Goal: Task Accomplishment & Management: Use online tool/utility

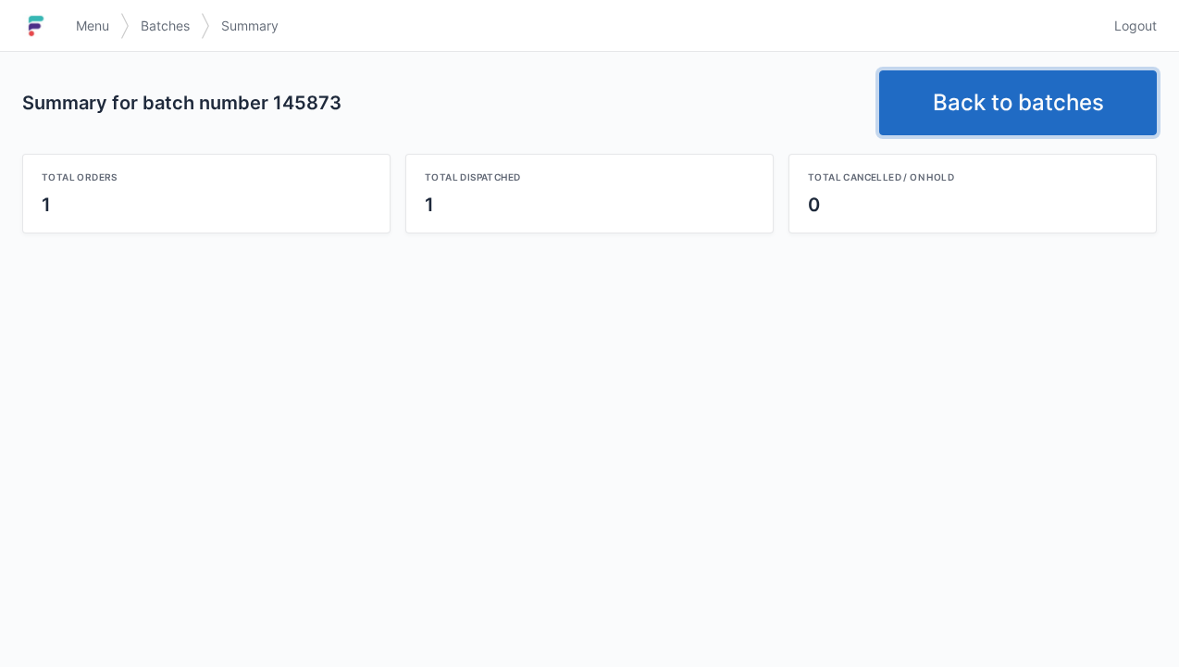
click at [1041, 101] on link "Back to batches" at bounding box center [1018, 102] width 278 height 65
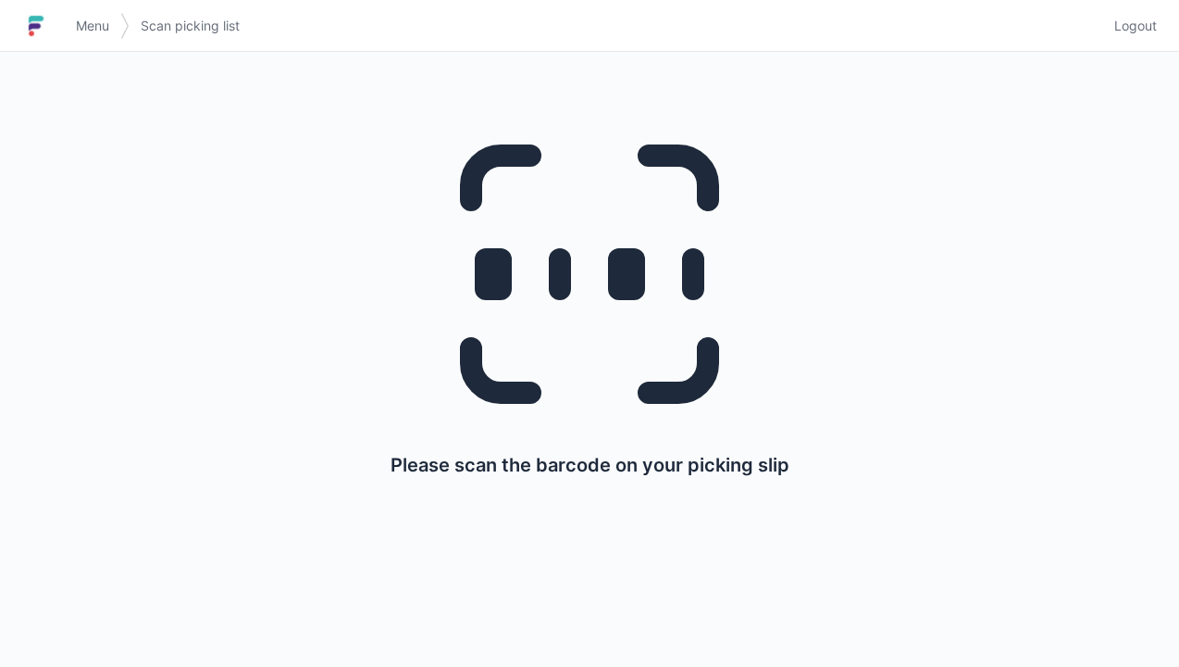
click at [1138, 29] on span "Logout" at bounding box center [1136, 26] width 43 height 19
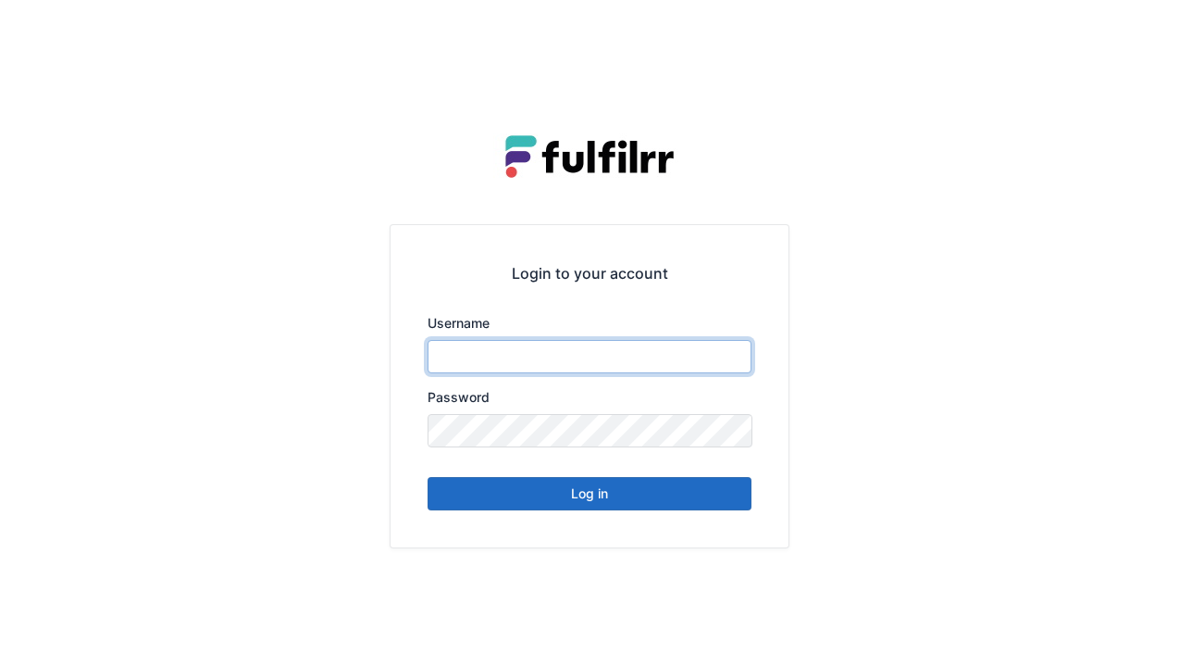
type input "******"
click at [707, 506] on button "Log in" at bounding box center [590, 493] width 324 height 33
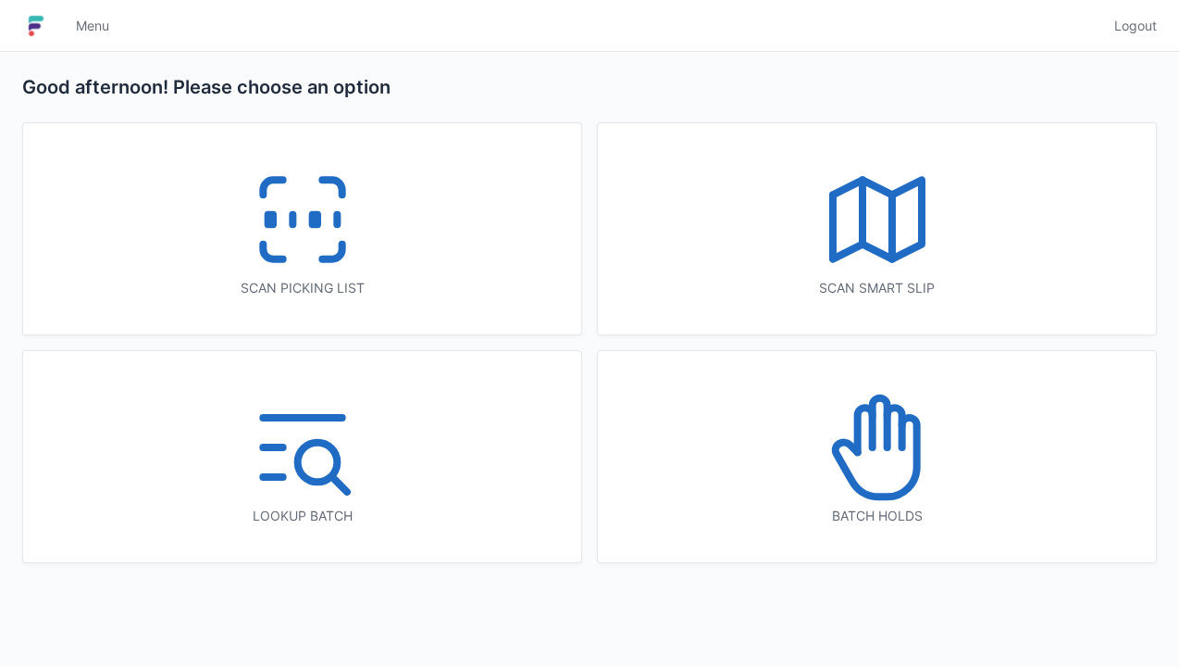
click at [333, 250] on icon at bounding box center [302, 219] width 118 height 118
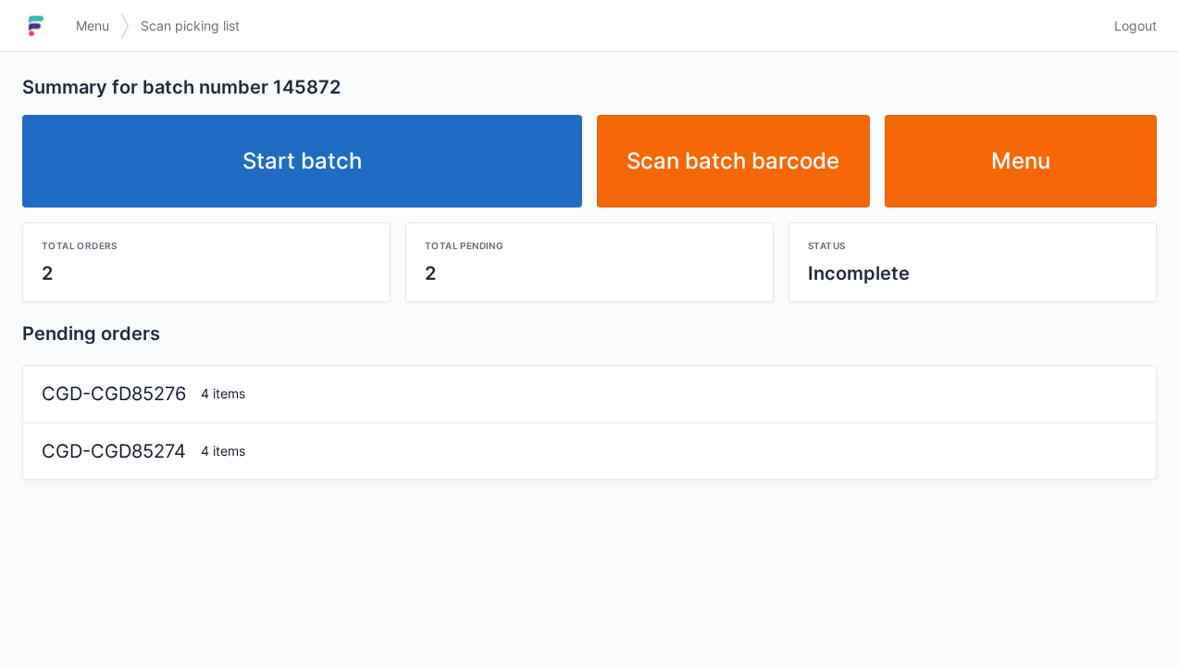
click at [492, 178] on link "Start batch" at bounding box center [302, 161] width 560 height 93
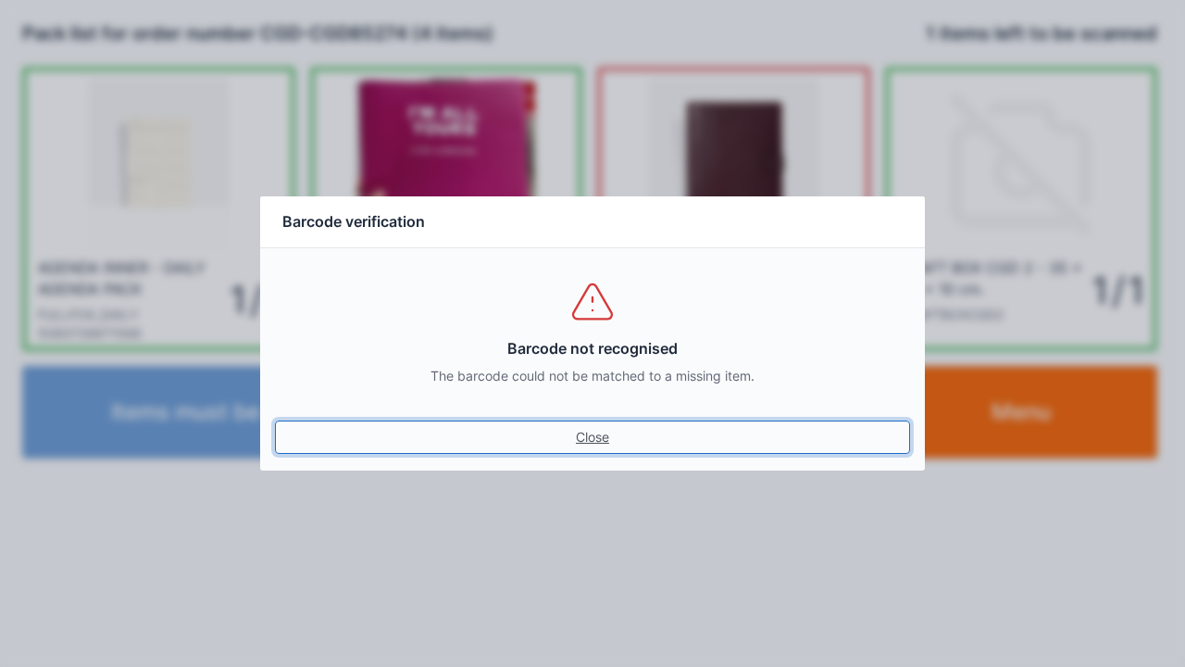
click at [612, 429] on link "Close" at bounding box center [592, 436] width 635 height 33
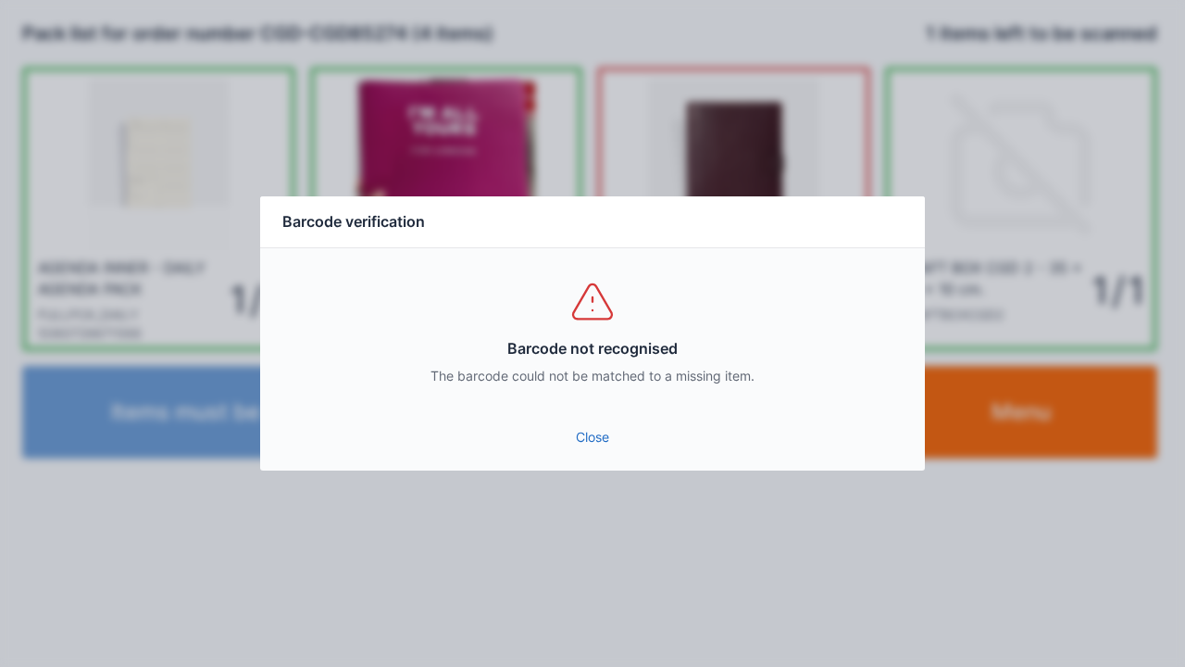
click at [622, 467] on div "Close" at bounding box center [592, 443] width 665 height 56
click at [596, 441] on link "Close" at bounding box center [592, 436] width 635 height 33
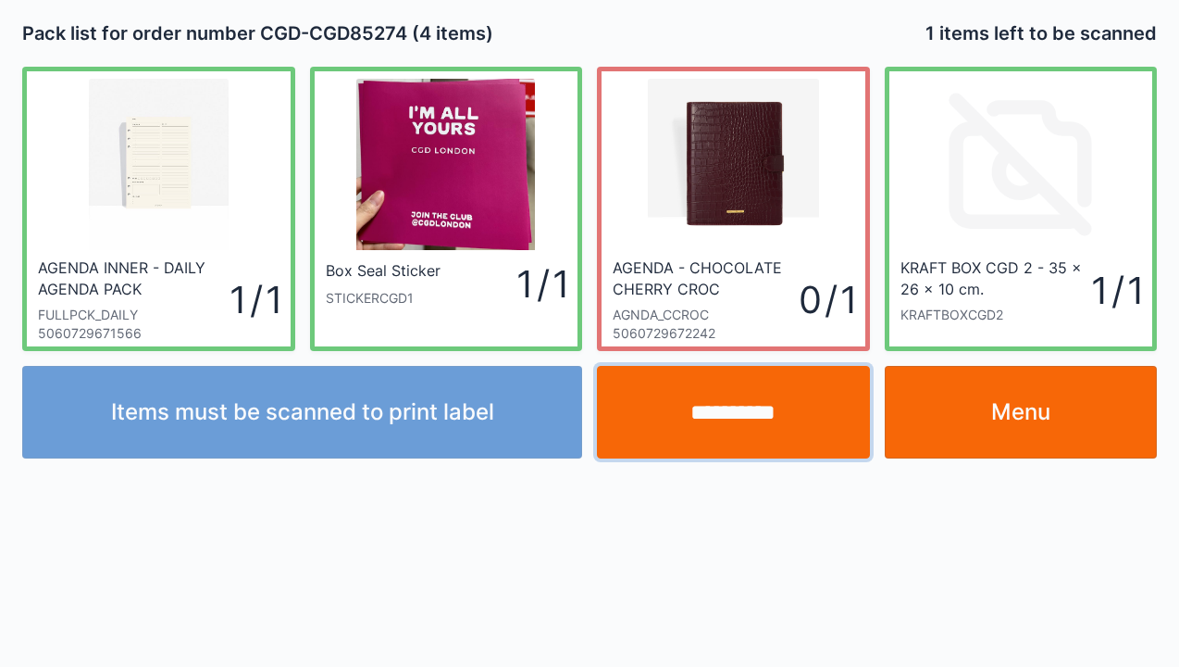
click at [737, 431] on input "**********" at bounding box center [733, 412] width 273 height 93
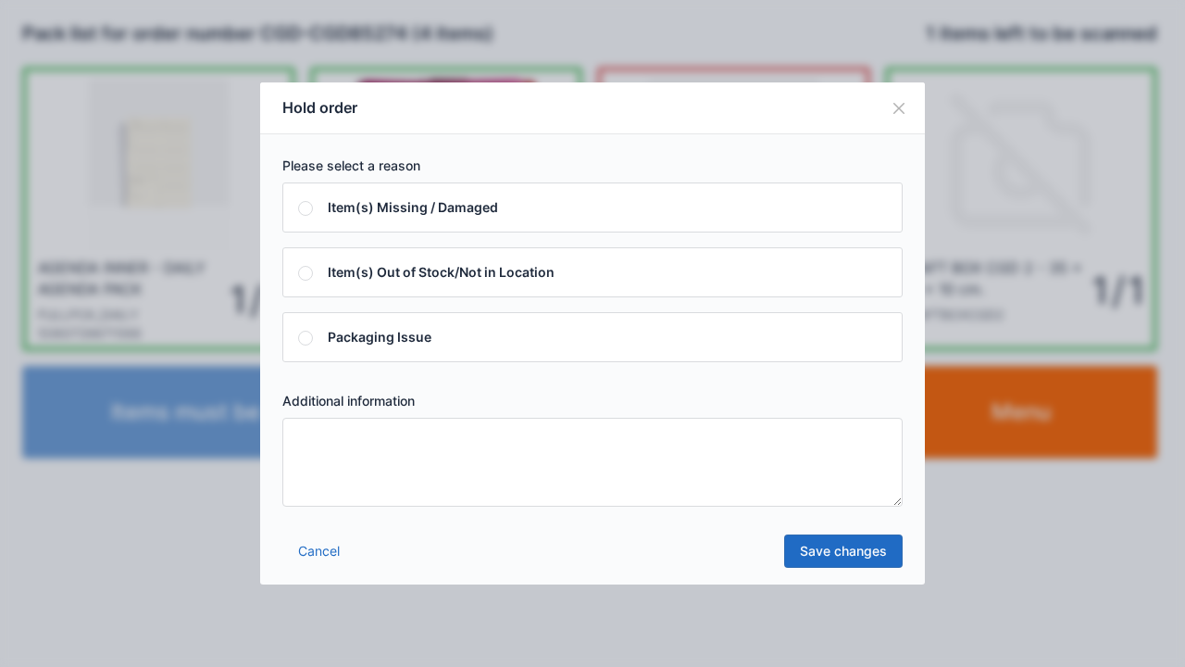
click at [425, 494] on textarea at bounding box center [592, 462] width 620 height 89
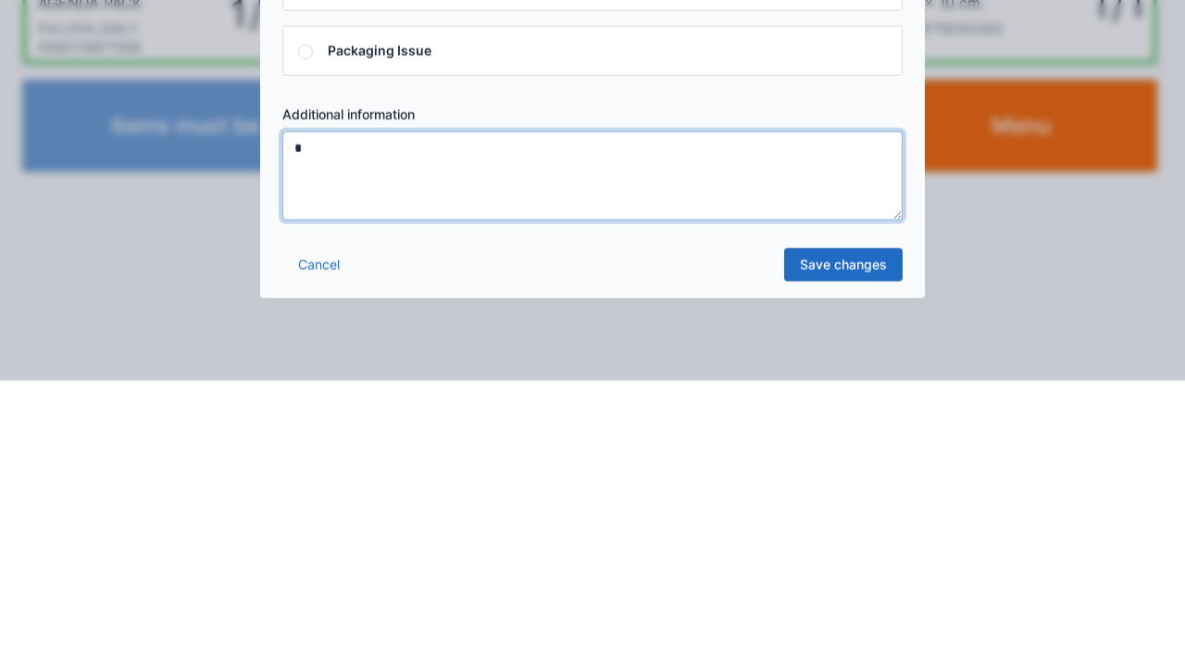
type textarea "*"
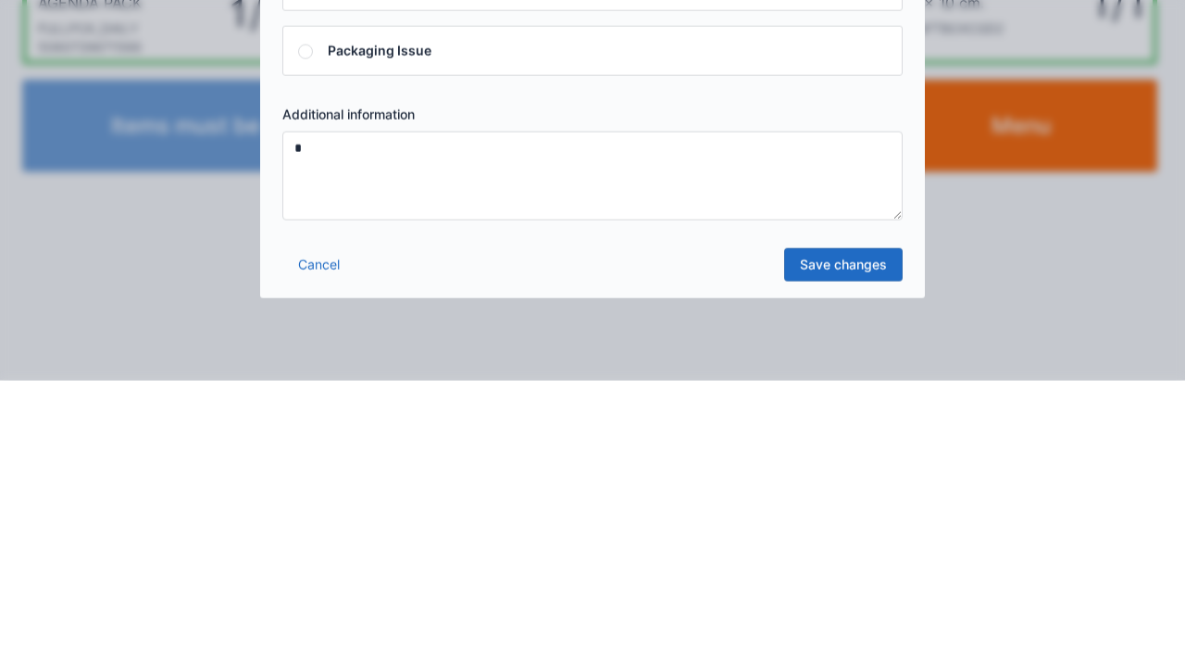
click at [865, 563] on link "Save changes" at bounding box center [843, 550] width 118 height 33
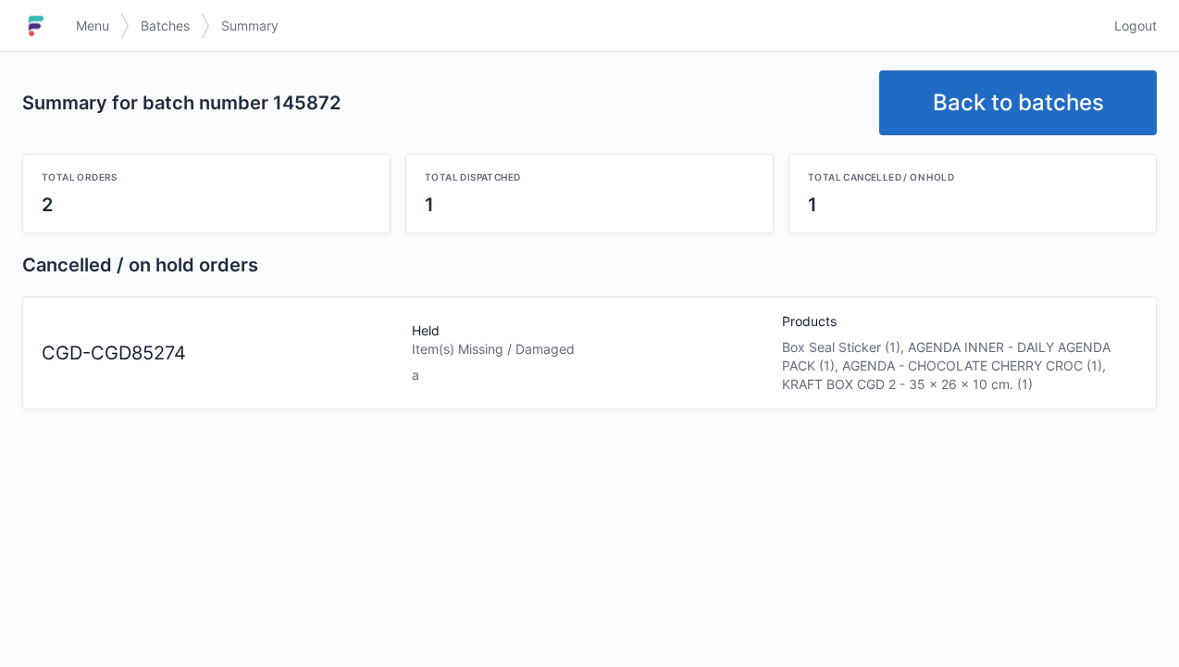
click at [1044, 124] on link "Back to batches" at bounding box center [1018, 102] width 278 height 65
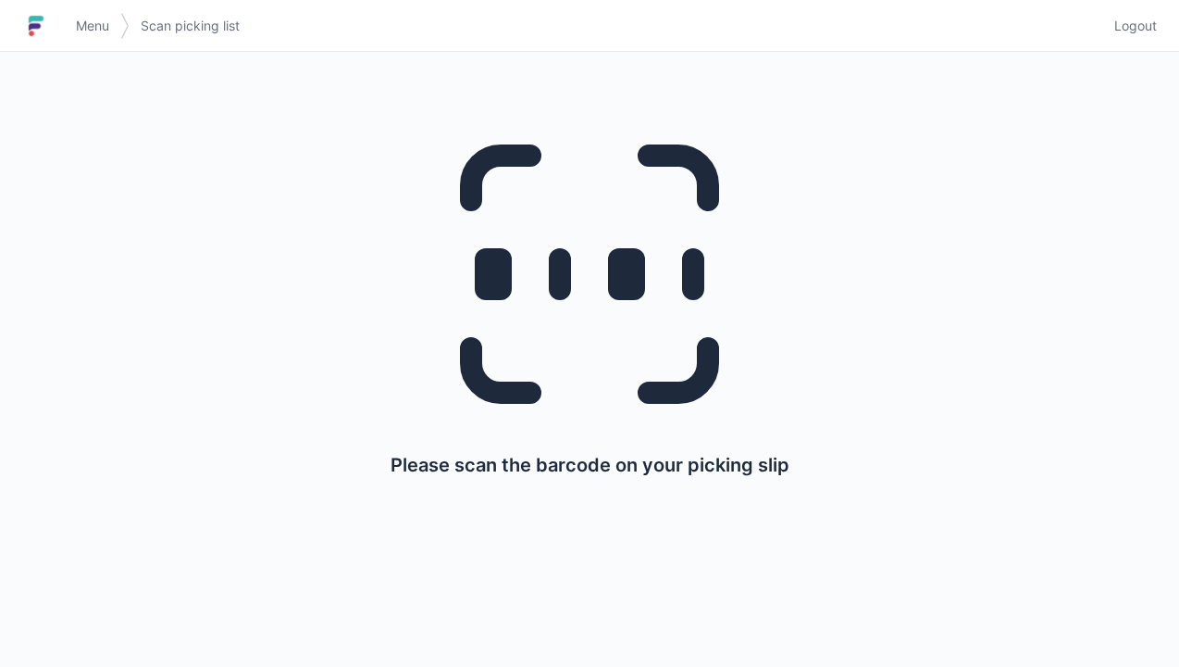
click at [1116, 39] on link "Logout" at bounding box center [1130, 25] width 54 height 33
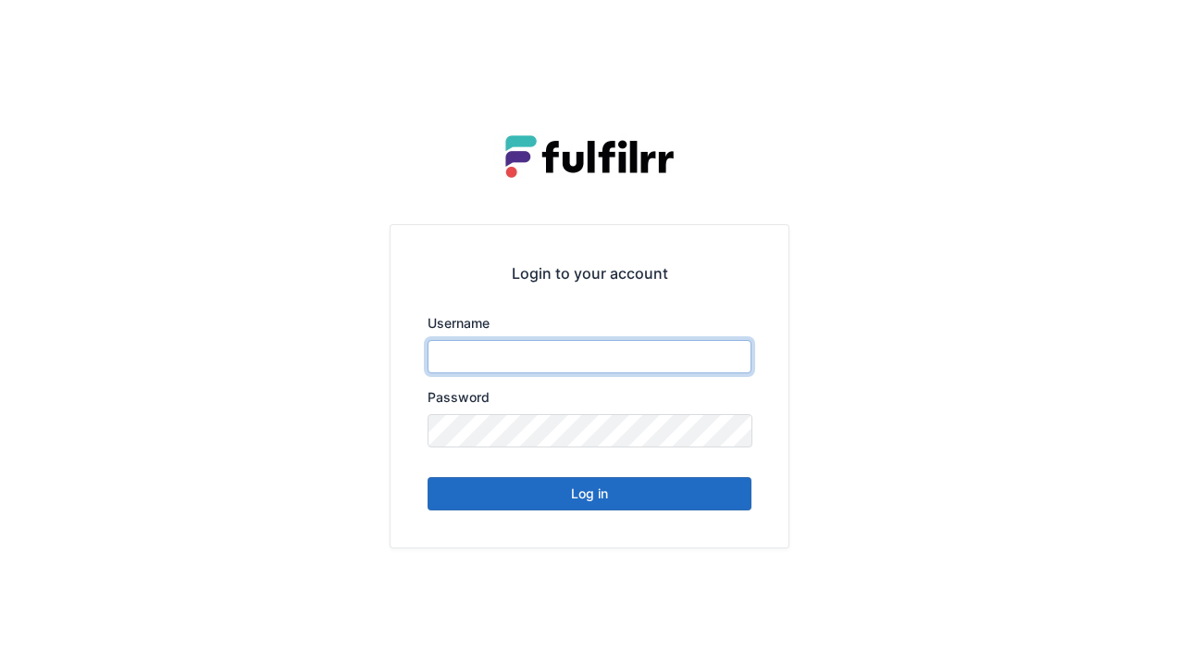
type input "******"
click at [701, 503] on button "Log in" at bounding box center [590, 493] width 324 height 33
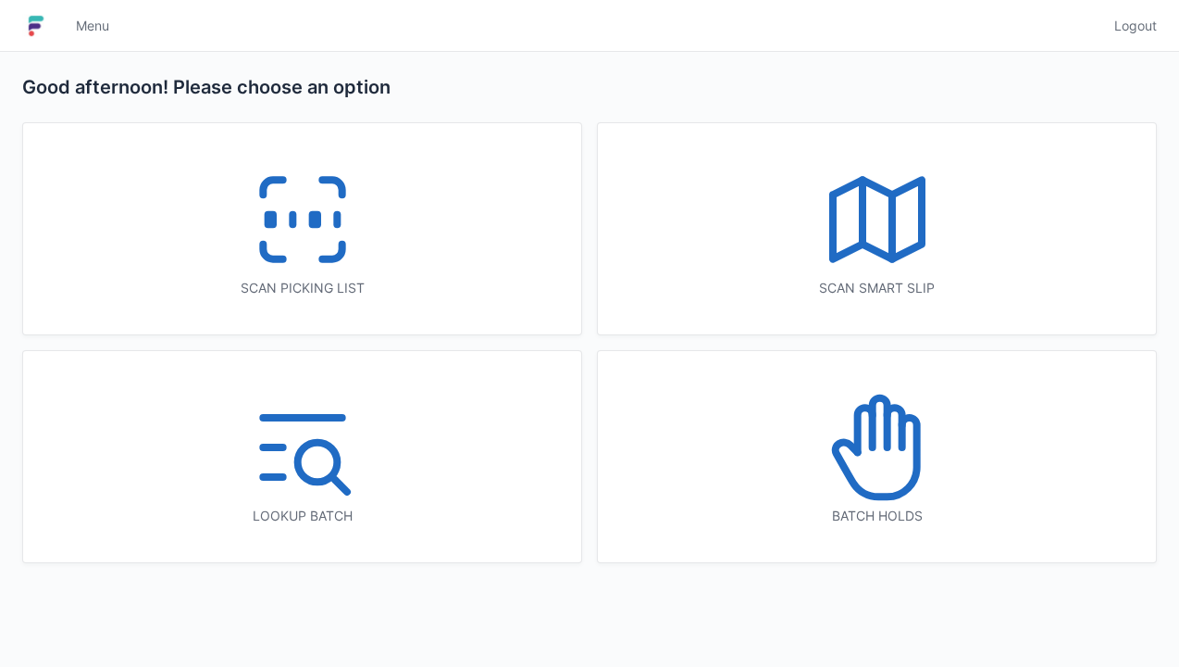
click at [343, 260] on icon at bounding box center [302, 219] width 118 height 118
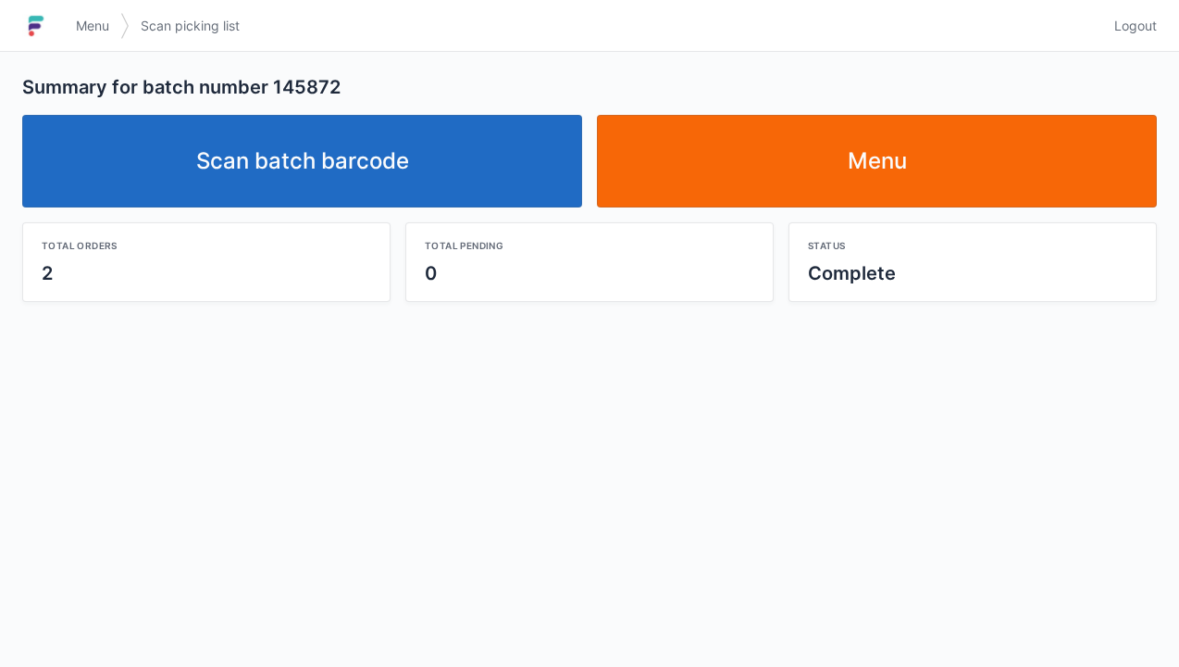
click at [483, 178] on link "Scan batch barcode" at bounding box center [302, 161] width 560 height 93
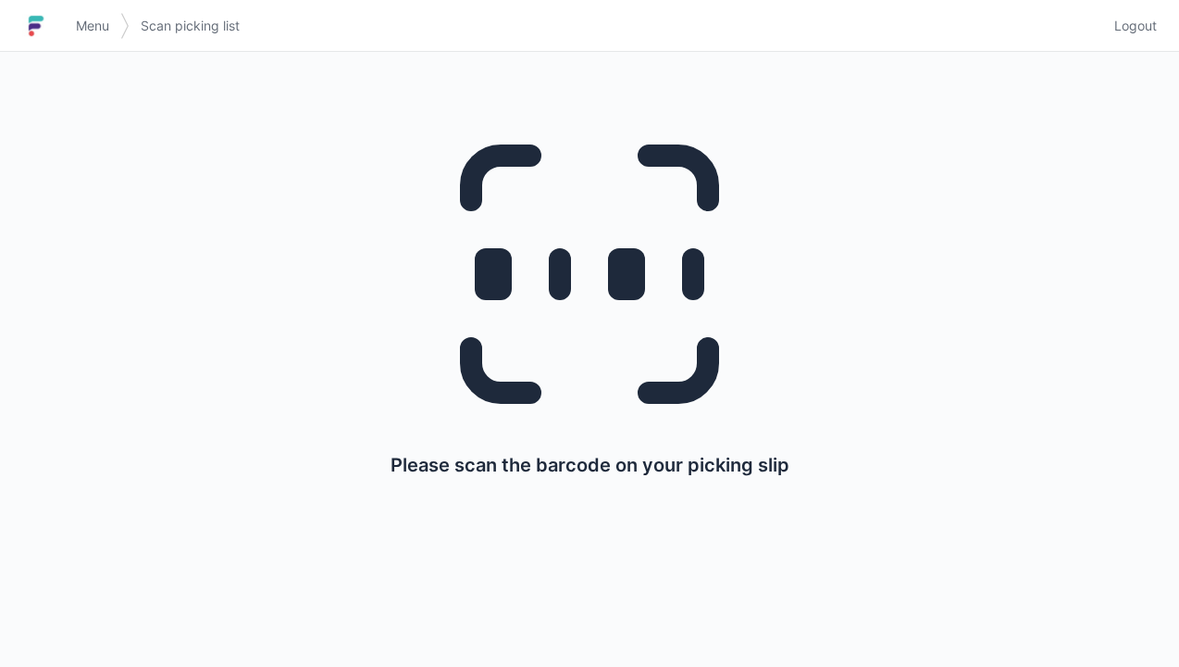
click at [1131, 37] on link "Logout" at bounding box center [1130, 25] width 54 height 33
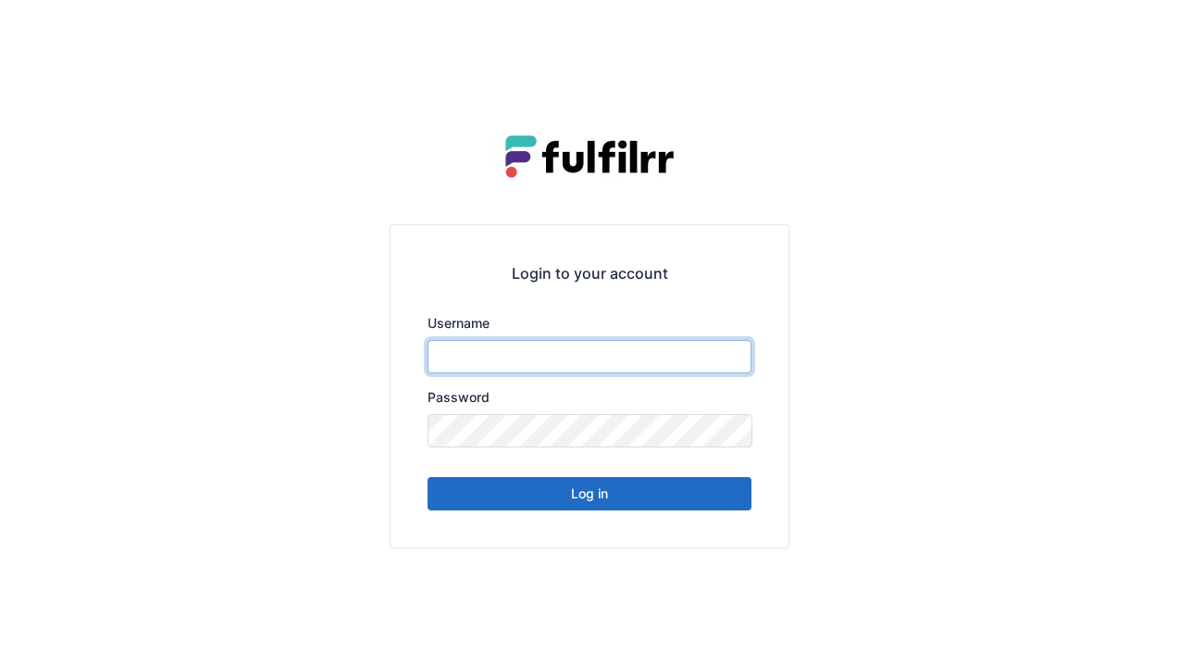
type input "******"
click at [674, 526] on div "Login to your account Username ****** Password Log in" at bounding box center [590, 385] width 398 height 321
click at [619, 508] on button "Log in" at bounding box center [590, 493] width 324 height 33
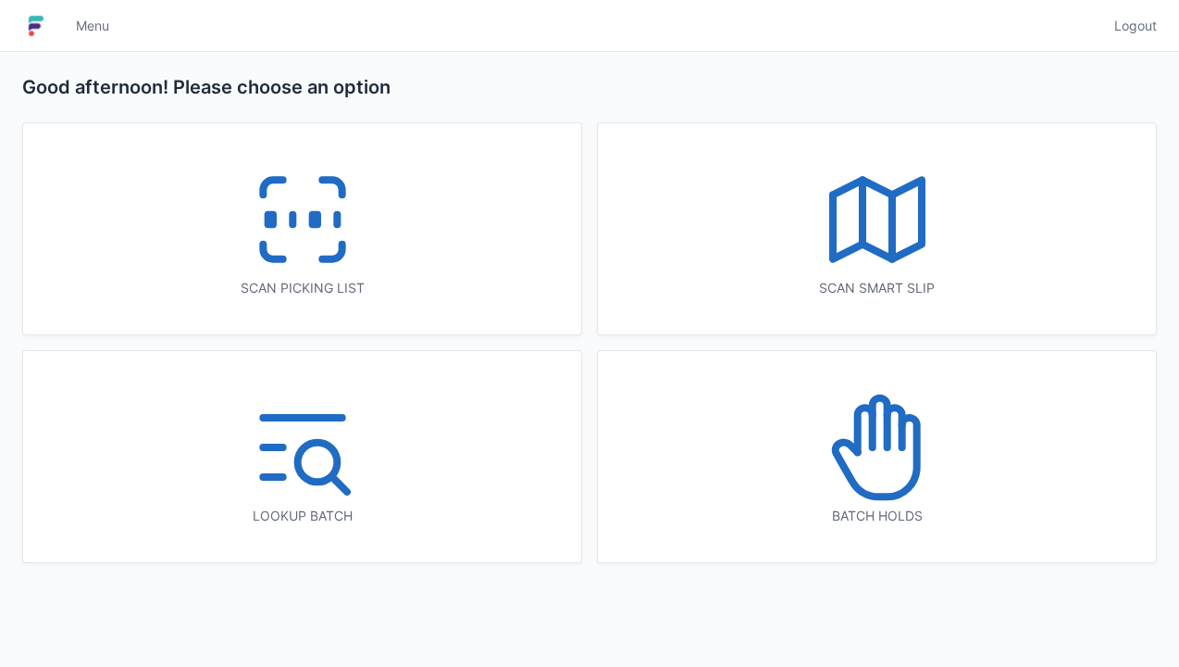
click at [256, 214] on icon at bounding box center [302, 219] width 118 height 118
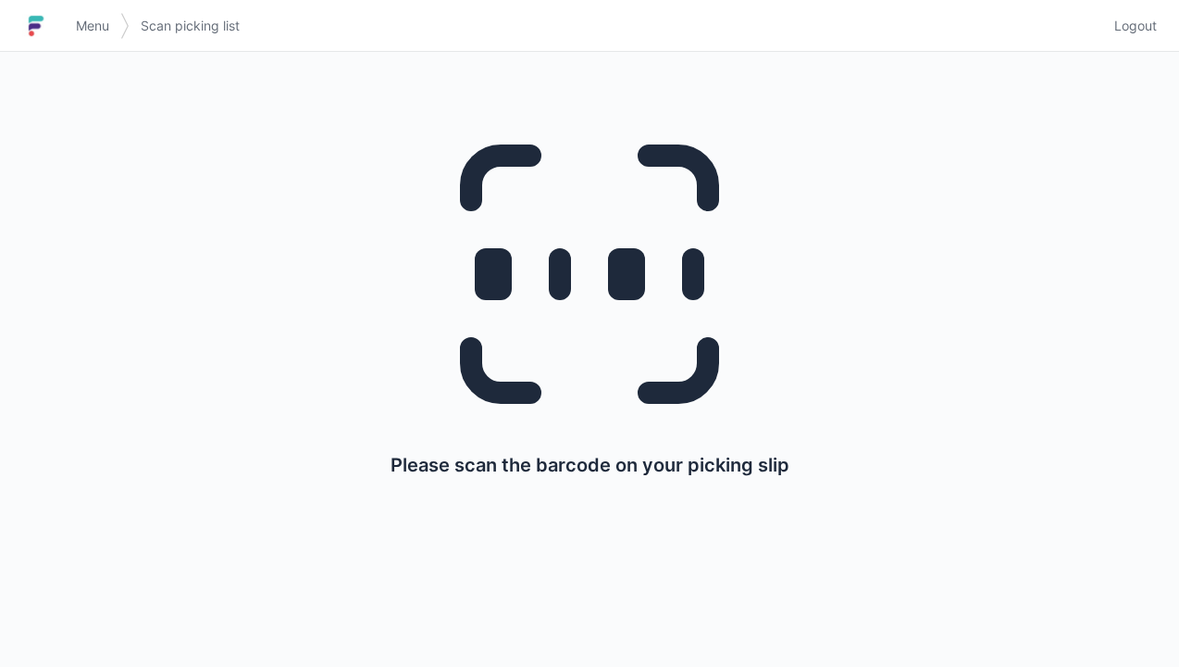
click at [1141, 38] on link "Logout" at bounding box center [1130, 25] width 54 height 33
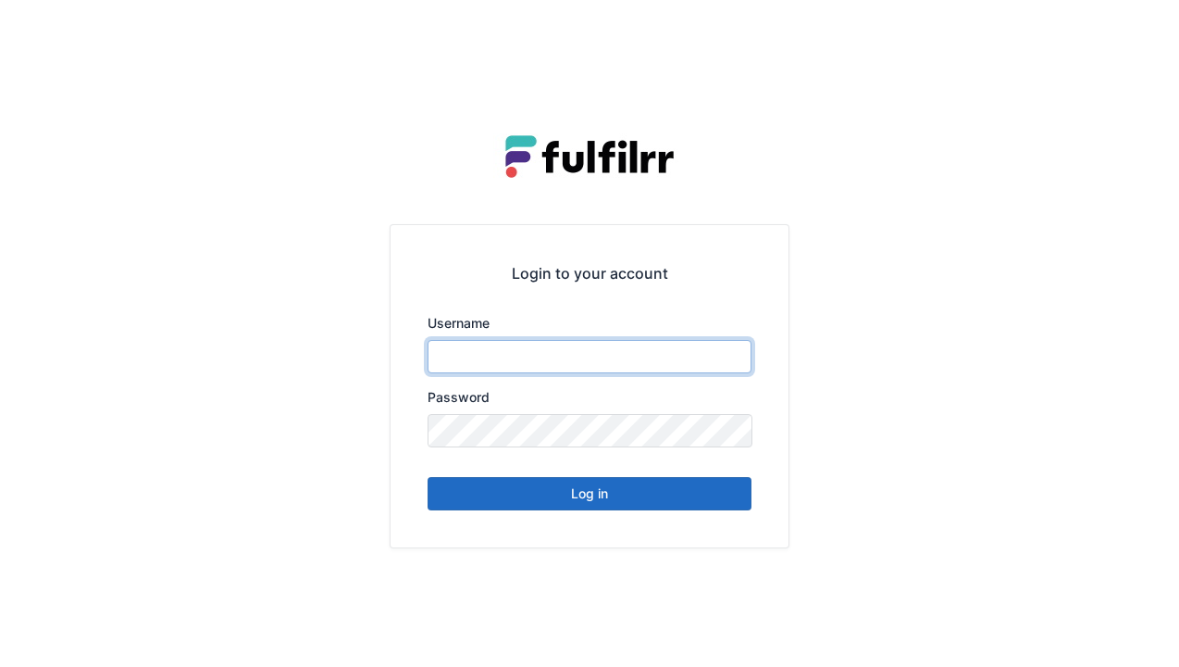
type input "******"
click at [686, 492] on button "Log in" at bounding box center [590, 493] width 324 height 33
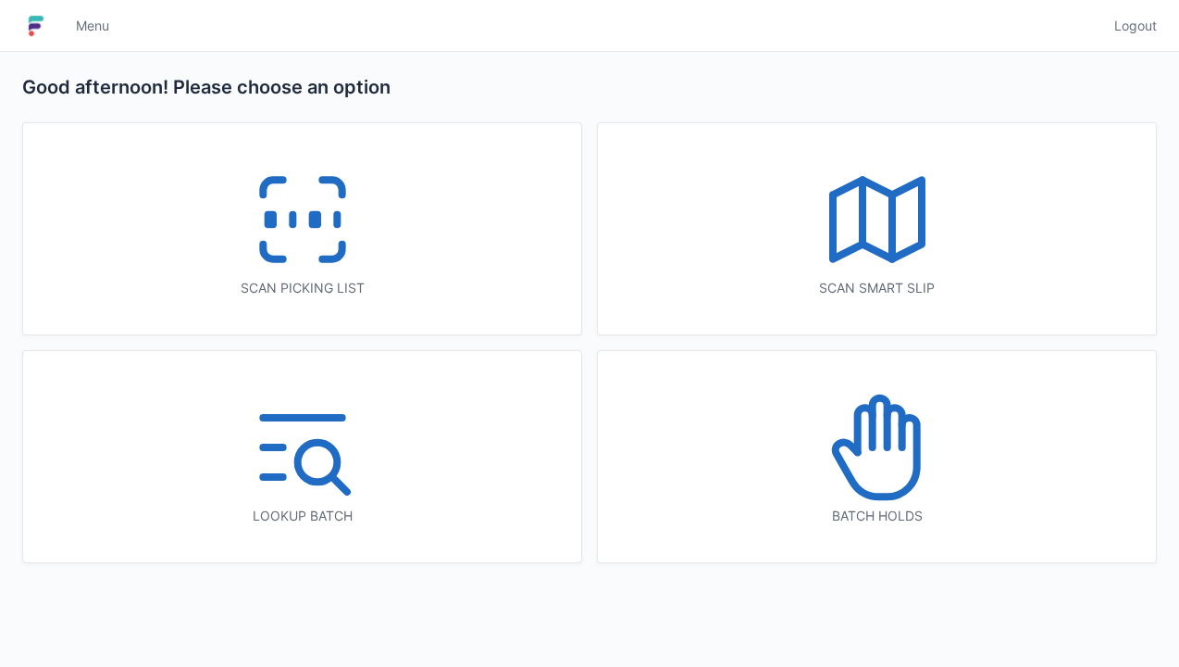
click at [861, 489] on icon at bounding box center [875, 457] width 81 height 79
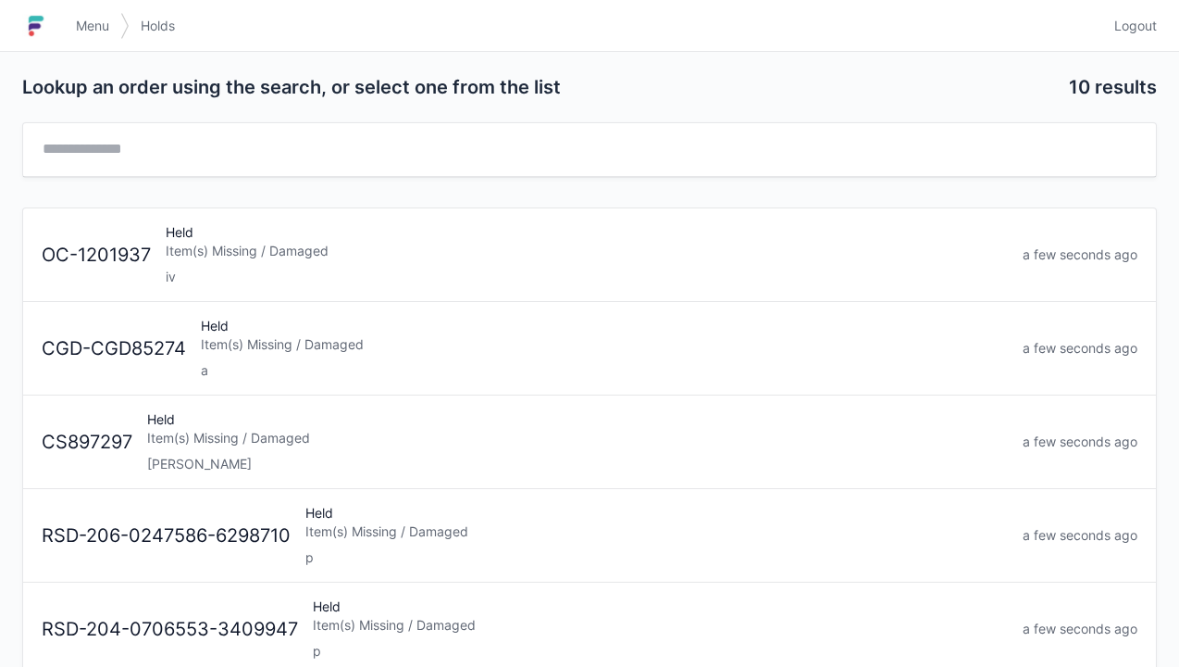
click at [439, 365] on div "a" at bounding box center [604, 370] width 807 height 19
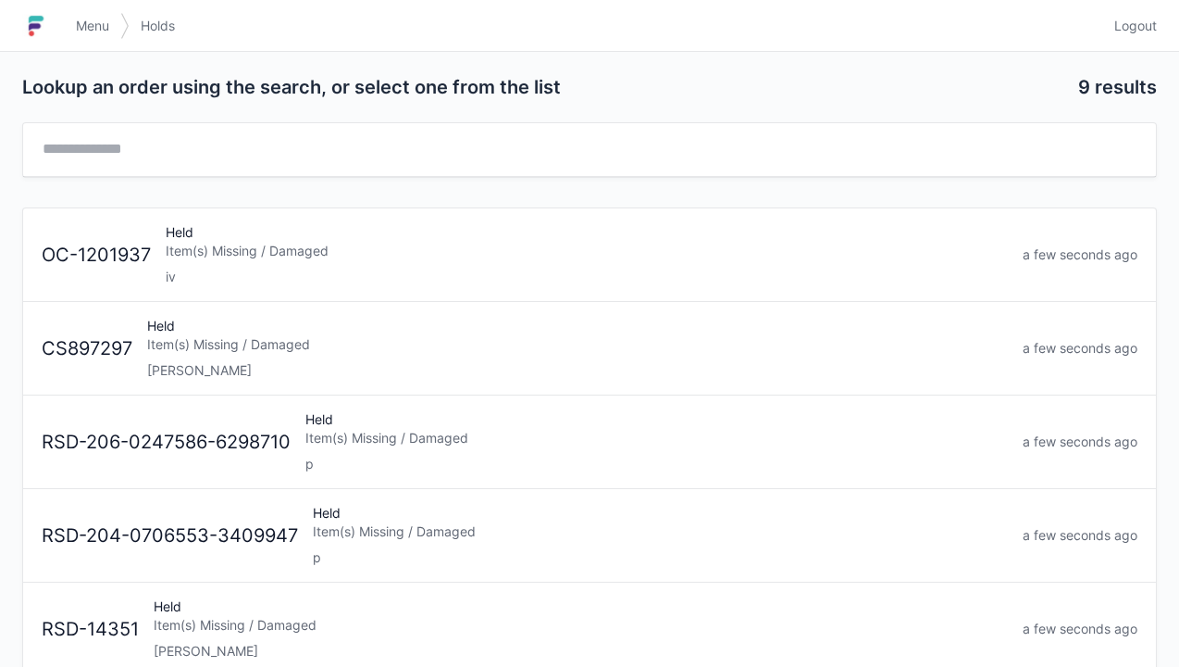
click at [1152, 23] on span "Logout" at bounding box center [1136, 26] width 43 height 19
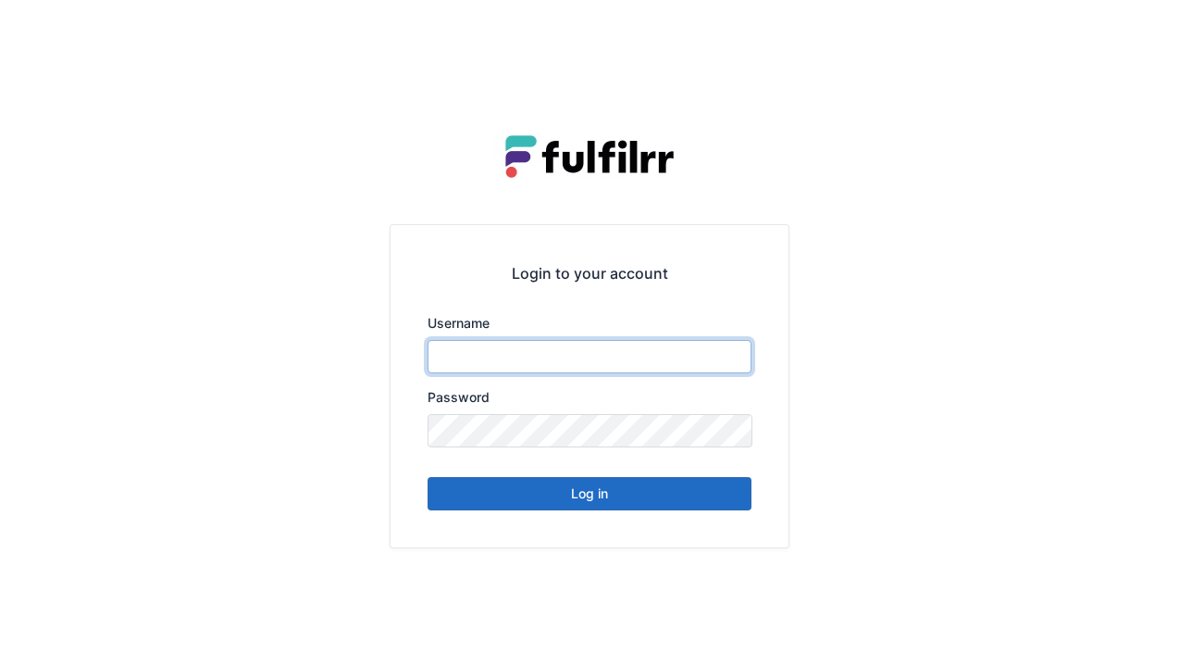
type input "******"
click at [610, 500] on button "Log in" at bounding box center [590, 493] width 324 height 33
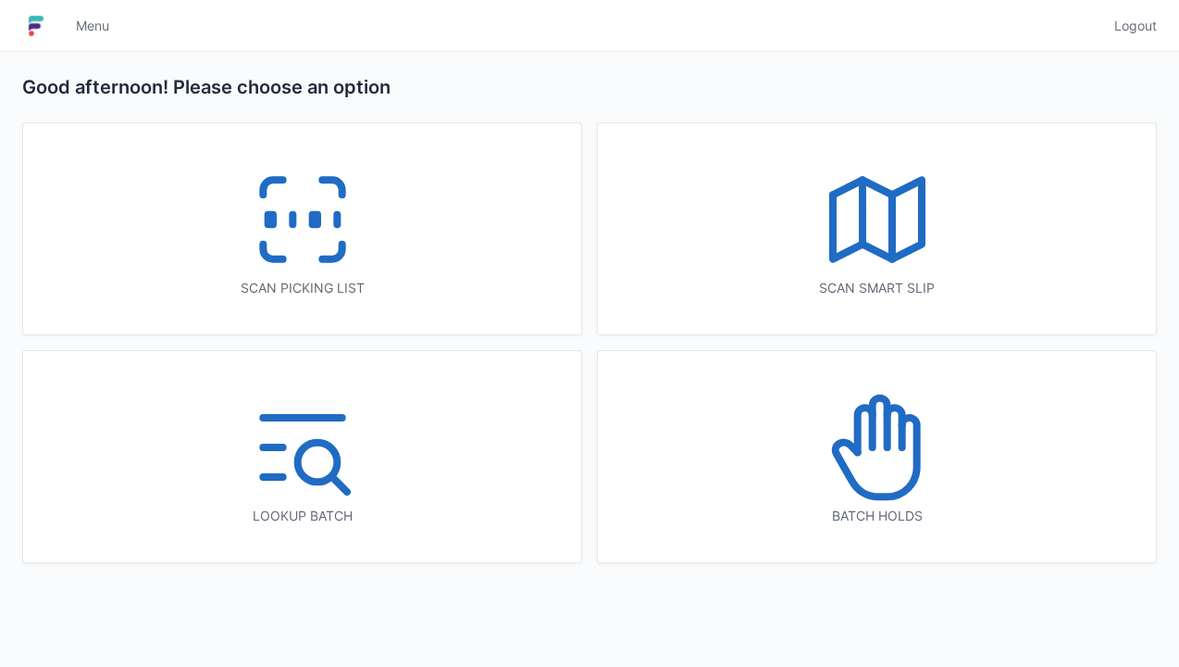
click at [345, 261] on icon at bounding box center [302, 219] width 118 height 118
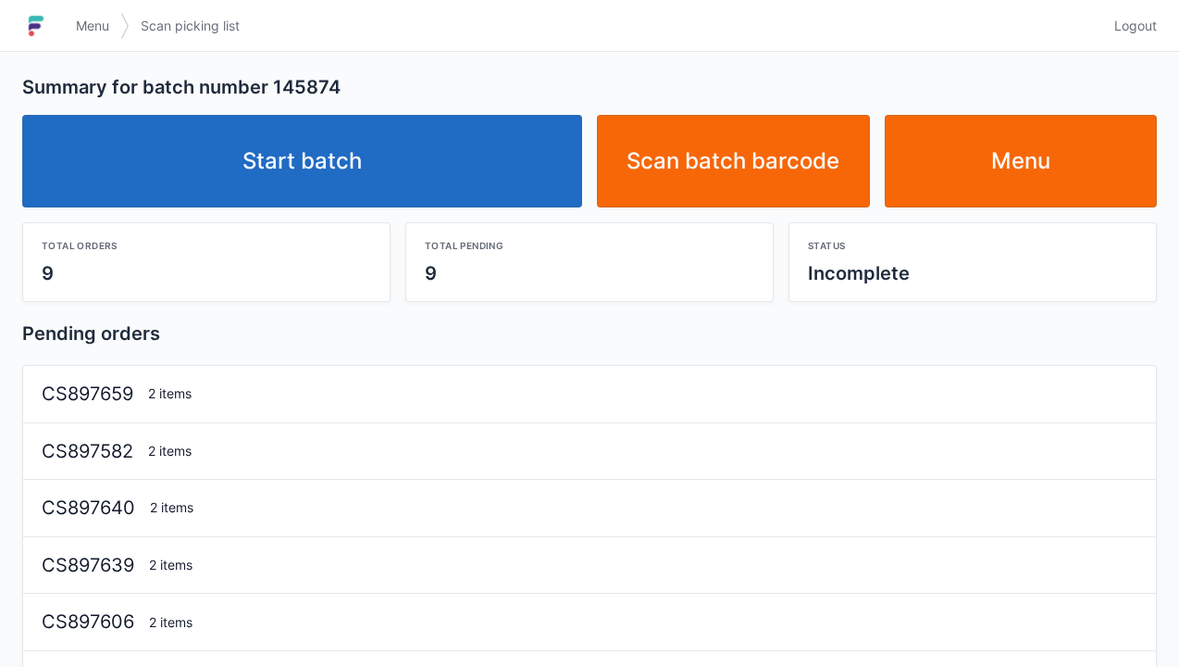
click at [445, 189] on link "Start batch" at bounding box center [302, 161] width 560 height 93
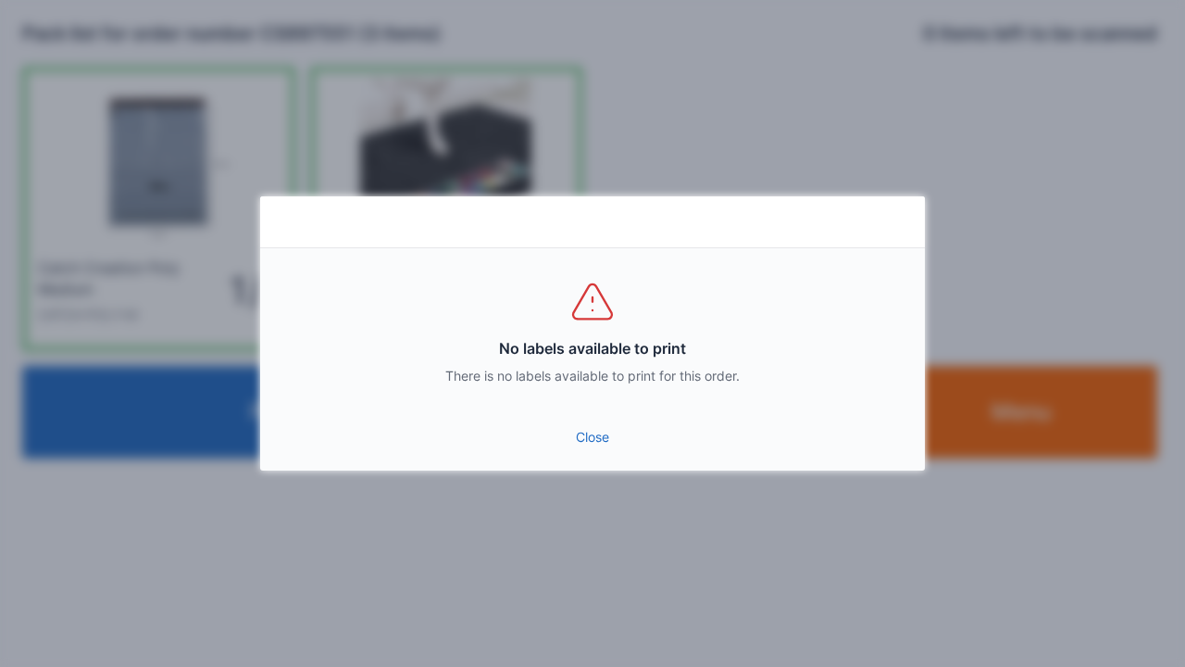
click at [602, 451] on link "Close" at bounding box center [592, 436] width 635 height 33
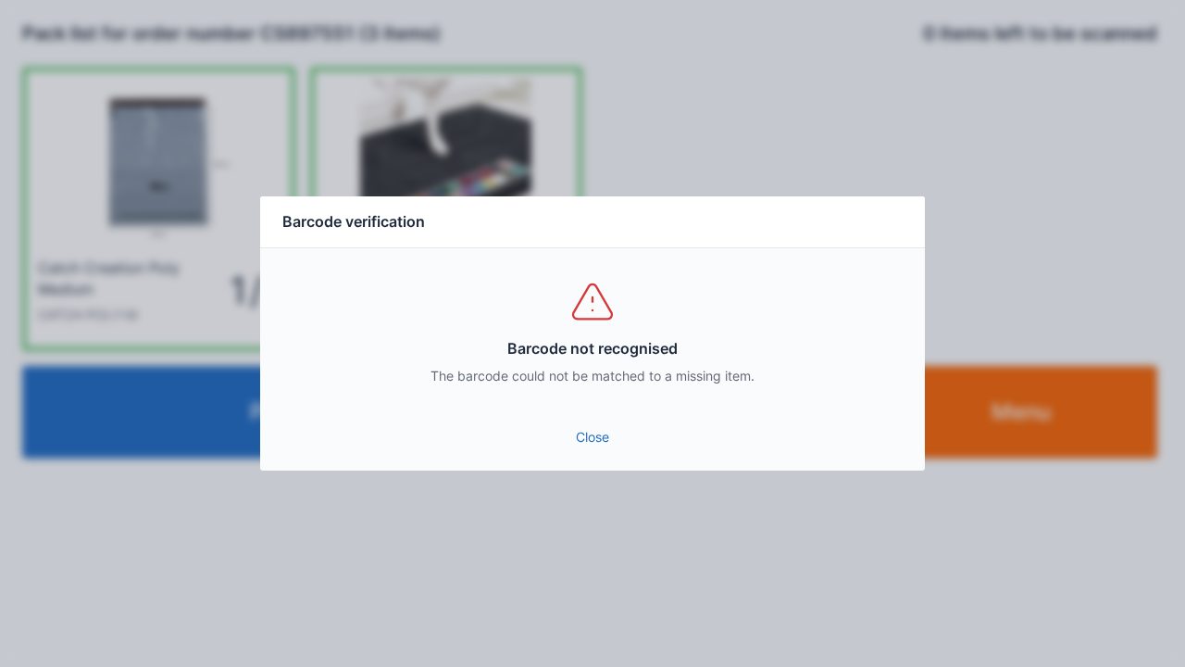
click at [608, 445] on link "Close" at bounding box center [592, 436] width 635 height 33
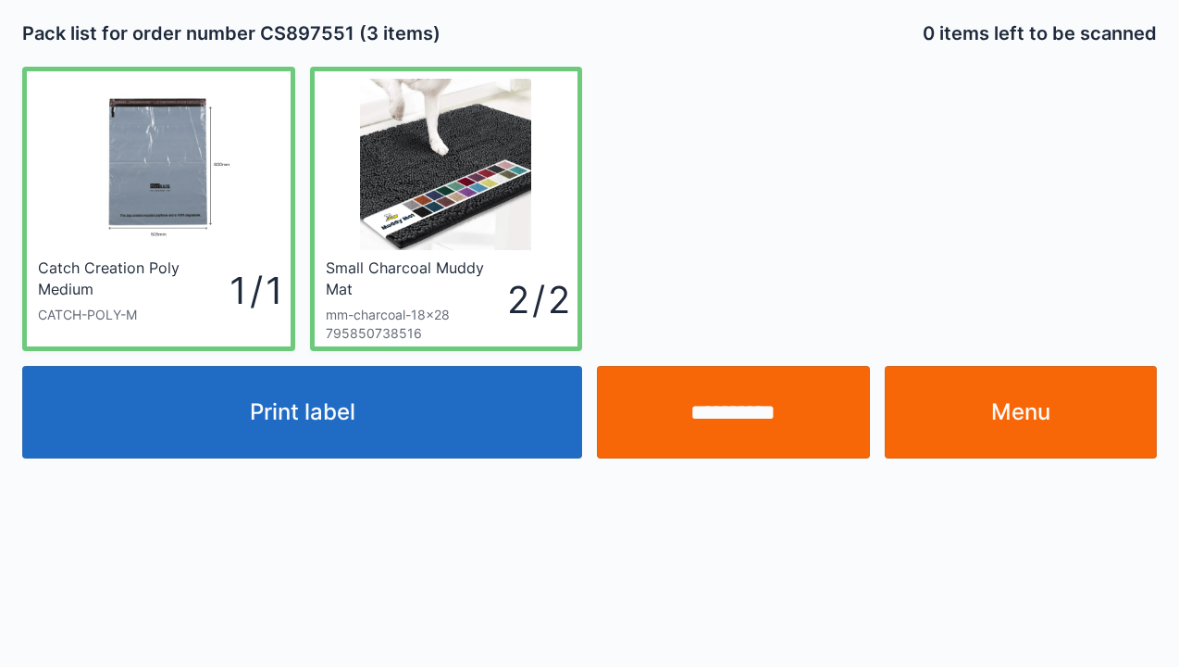
click at [999, 454] on link "Menu" at bounding box center [1021, 412] width 273 height 93
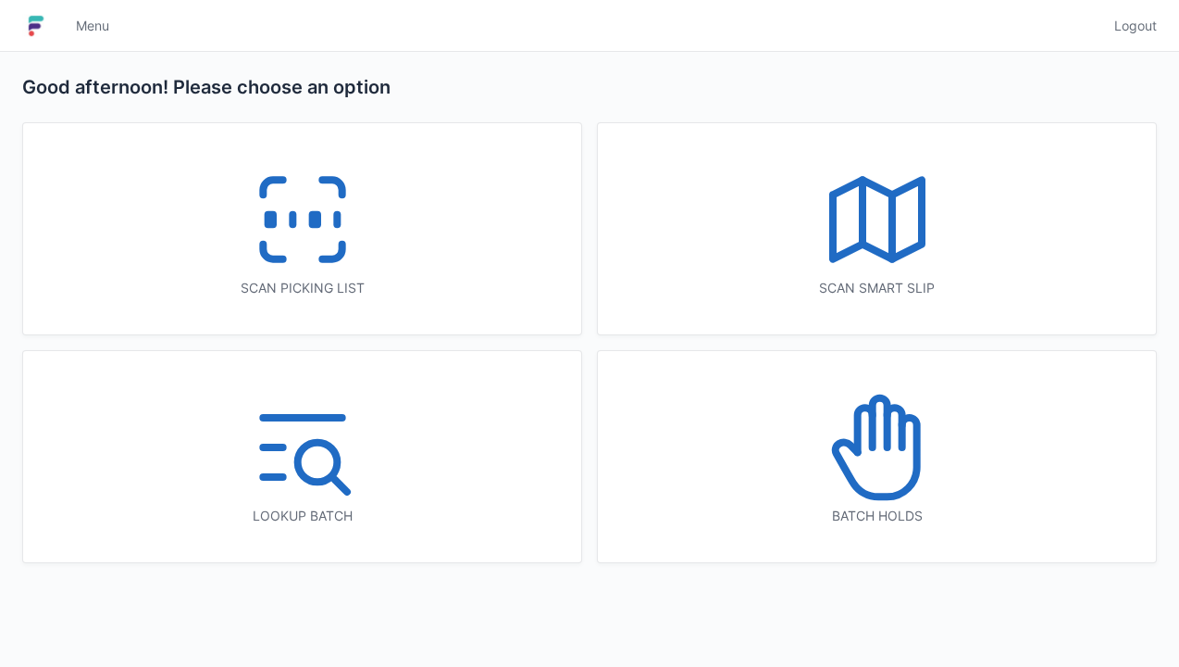
click at [336, 256] on icon at bounding box center [331, 251] width 19 height 15
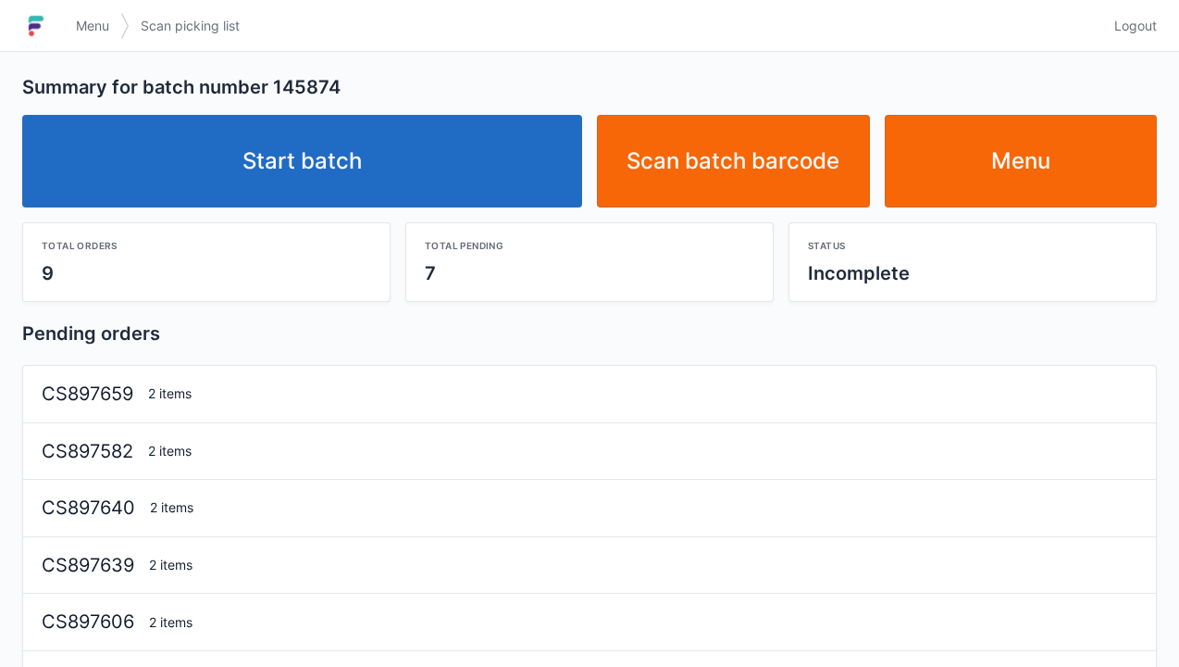
click at [443, 178] on link "Start batch" at bounding box center [302, 161] width 560 height 93
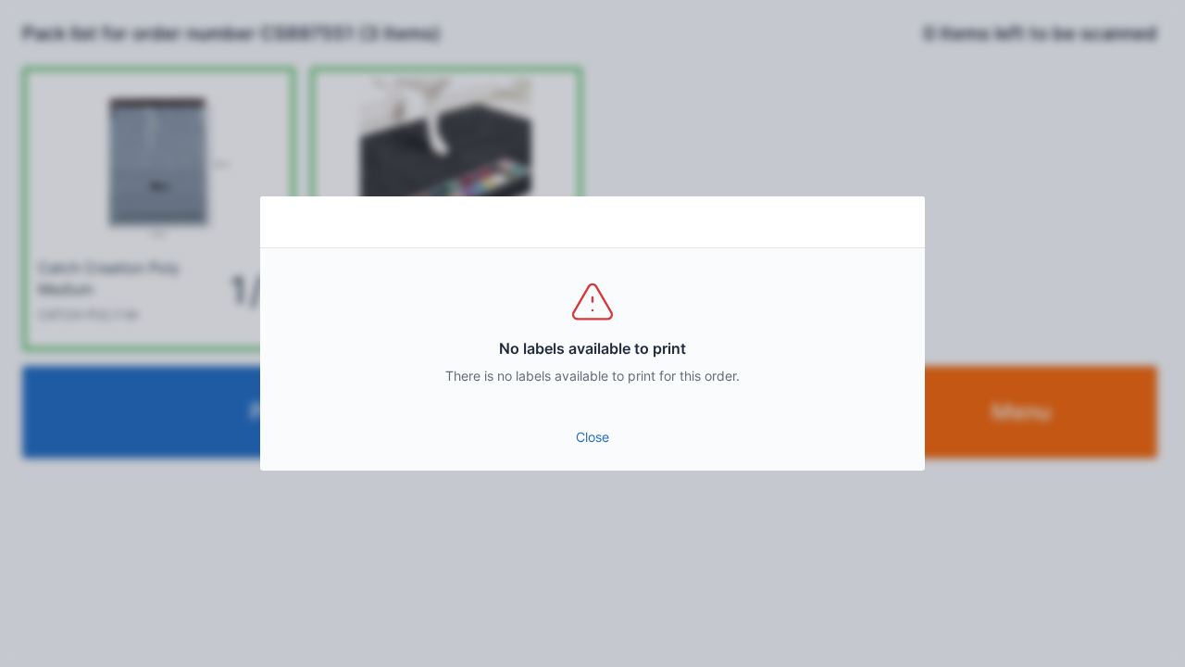
click at [589, 440] on link "Close" at bounding box center [592, 436] width 635 height 33
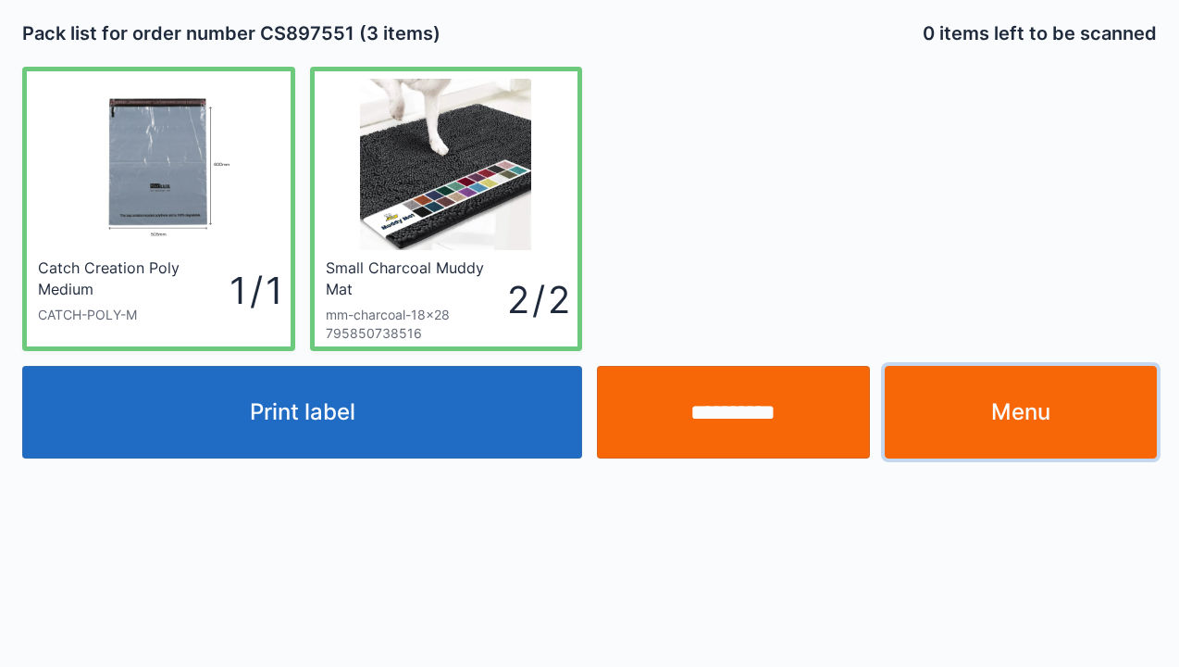
click at [1026, 427] on link "Menu" at bounding box center [1021, 412] width 273 height 93
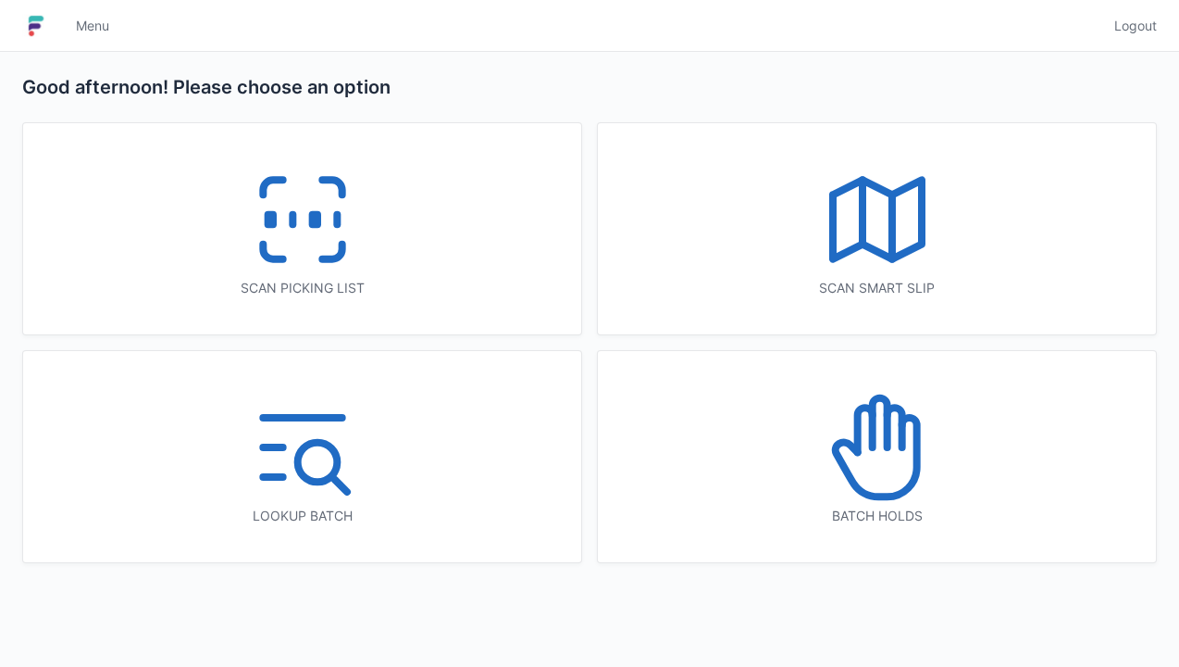
click at [333, 256] on icon at bounding box center [331, 251] width 19 height 15
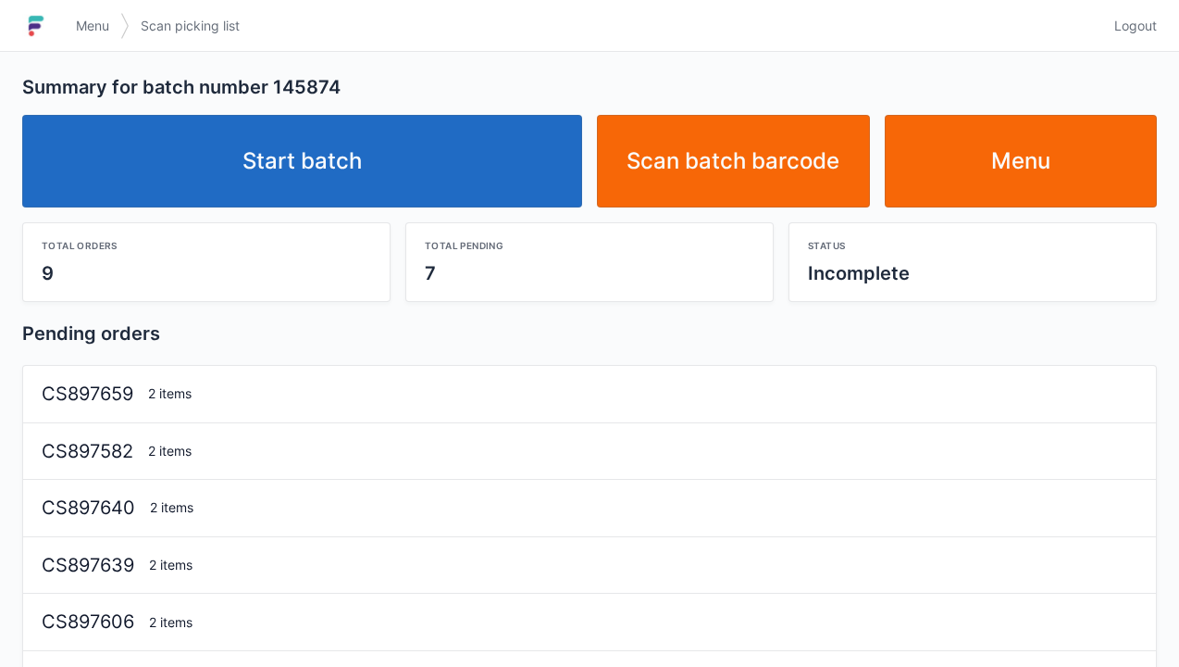
click at [517, 173] on link "Start batch" at bounding box center [302, 161] width 560 height 93
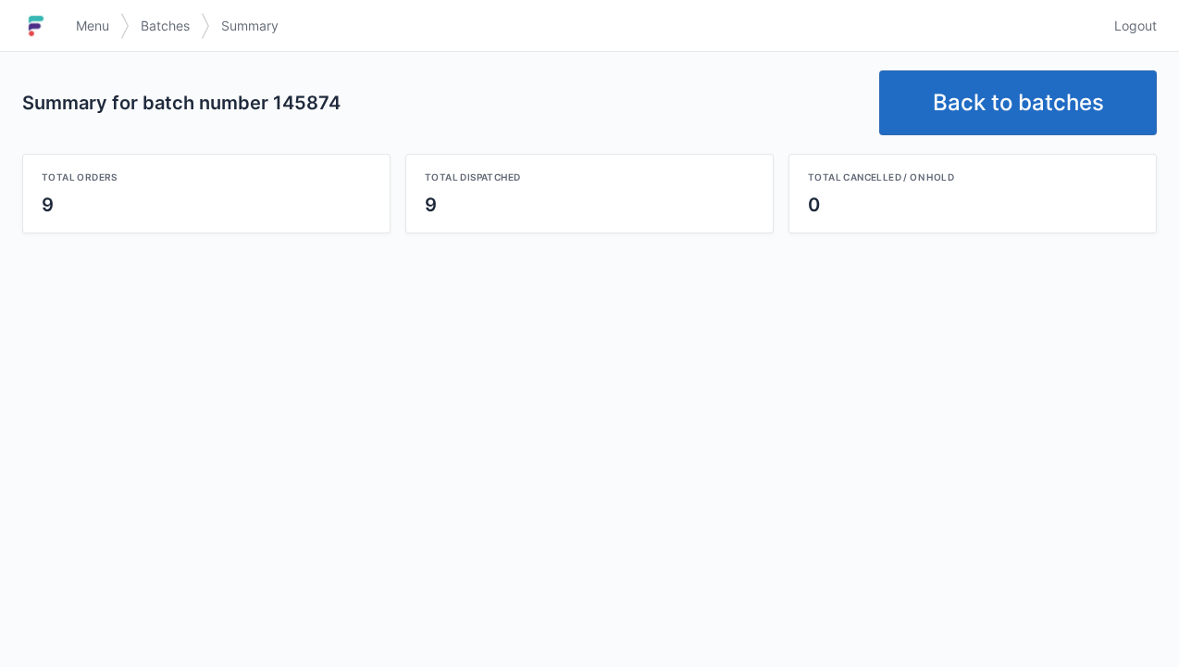
click at [1036, 103] on link "Back to batches" at bounding box center [1018, 102] width 278 height 65
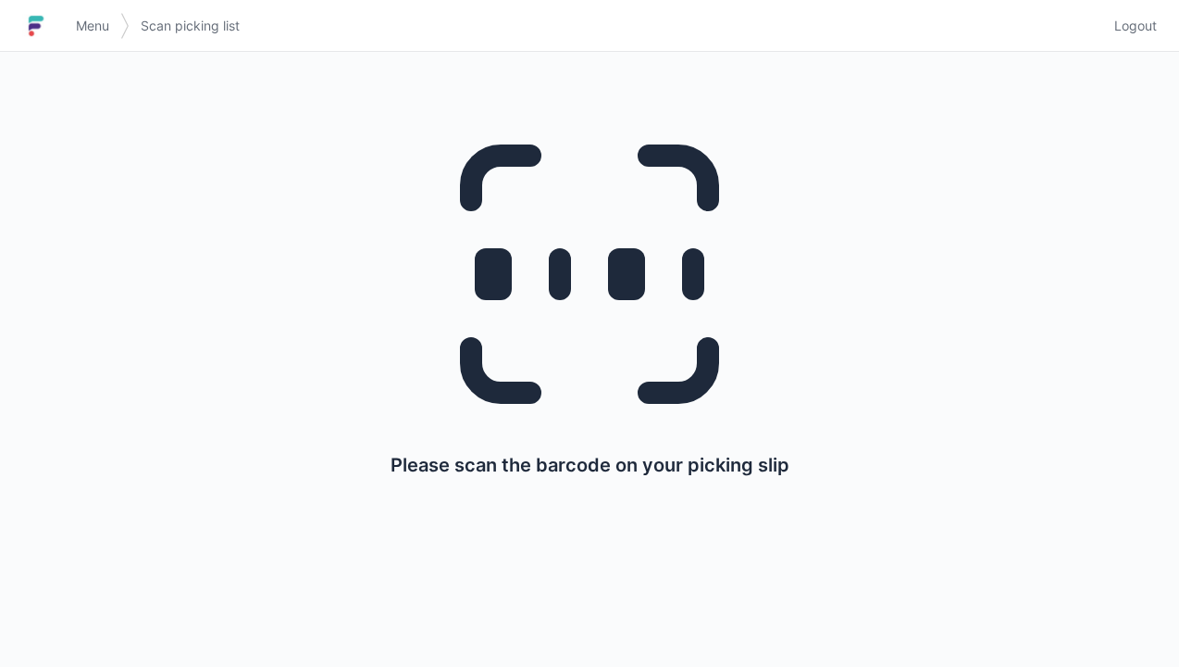
click at [1141, 19] on span "Logout" at bounding box center [1136, 26] width 43 height 19
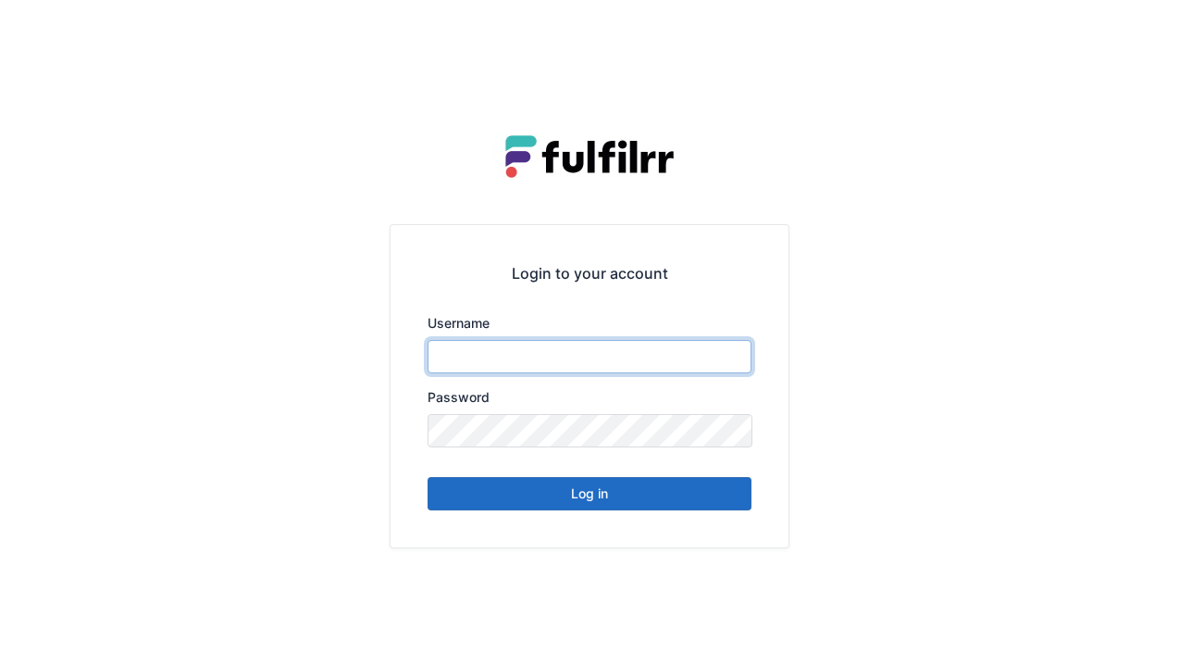
type input "******"
click at [678, 507] on button "Log in" at bounding box center [590, 493] width 324 height 33
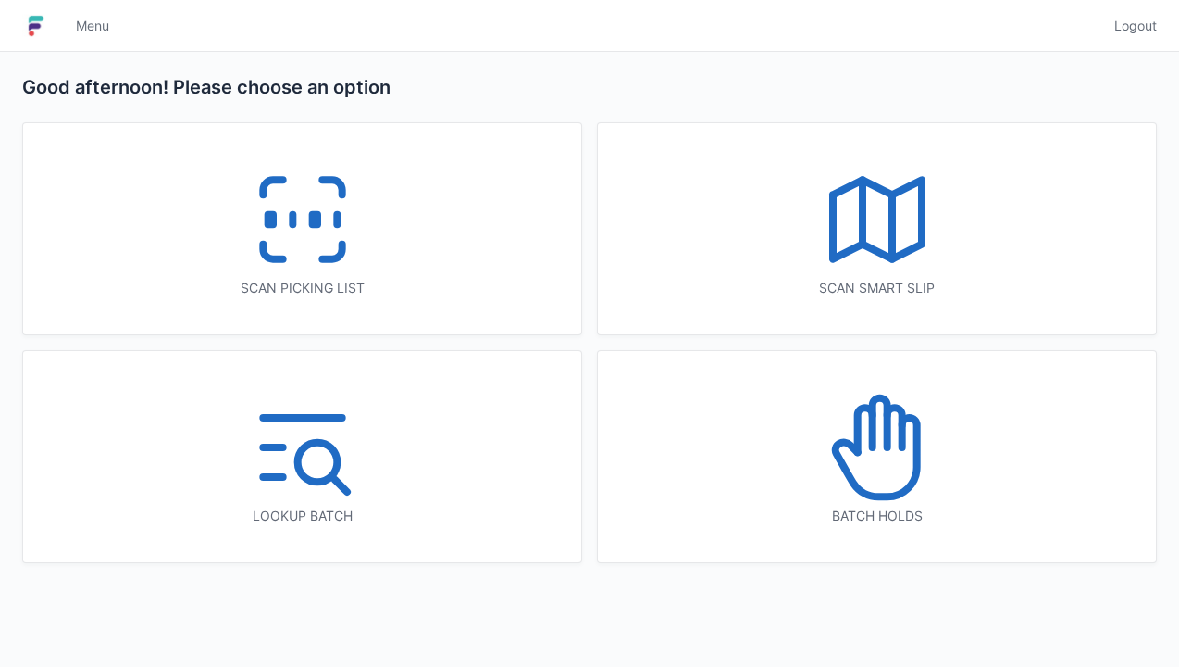
click at [294, 200] on icon at bounding box center [302, 219] width 118 height 118
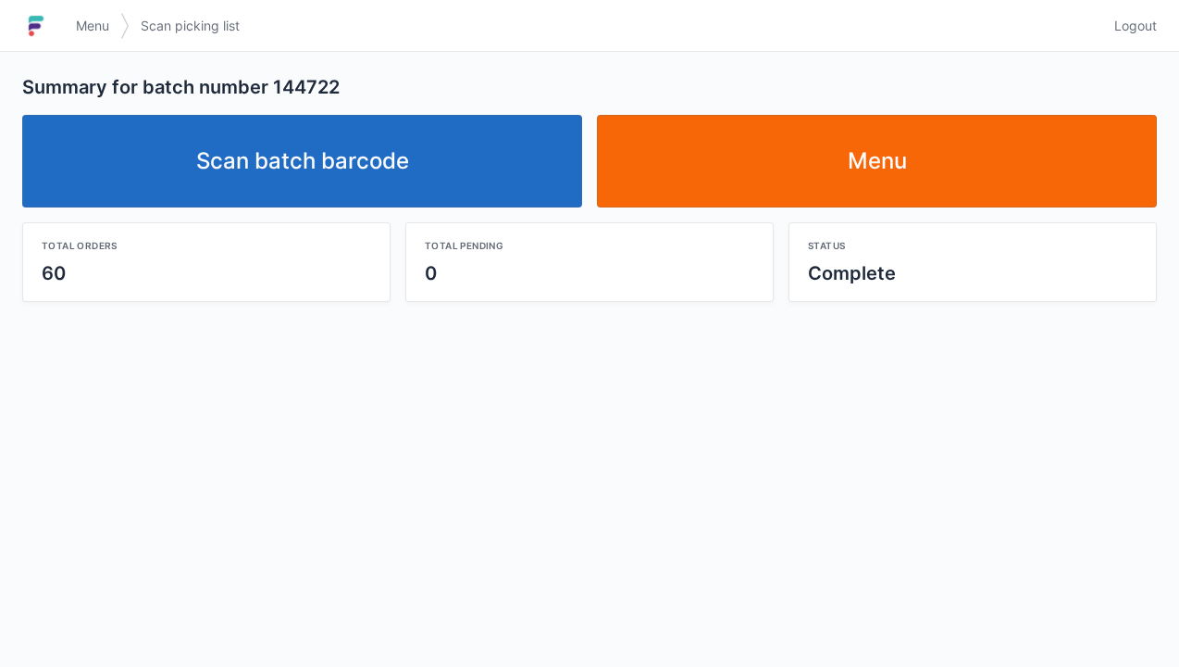
click at [904, 172] on link "Menu" at bounding box center [877, 161] width 560 height 93
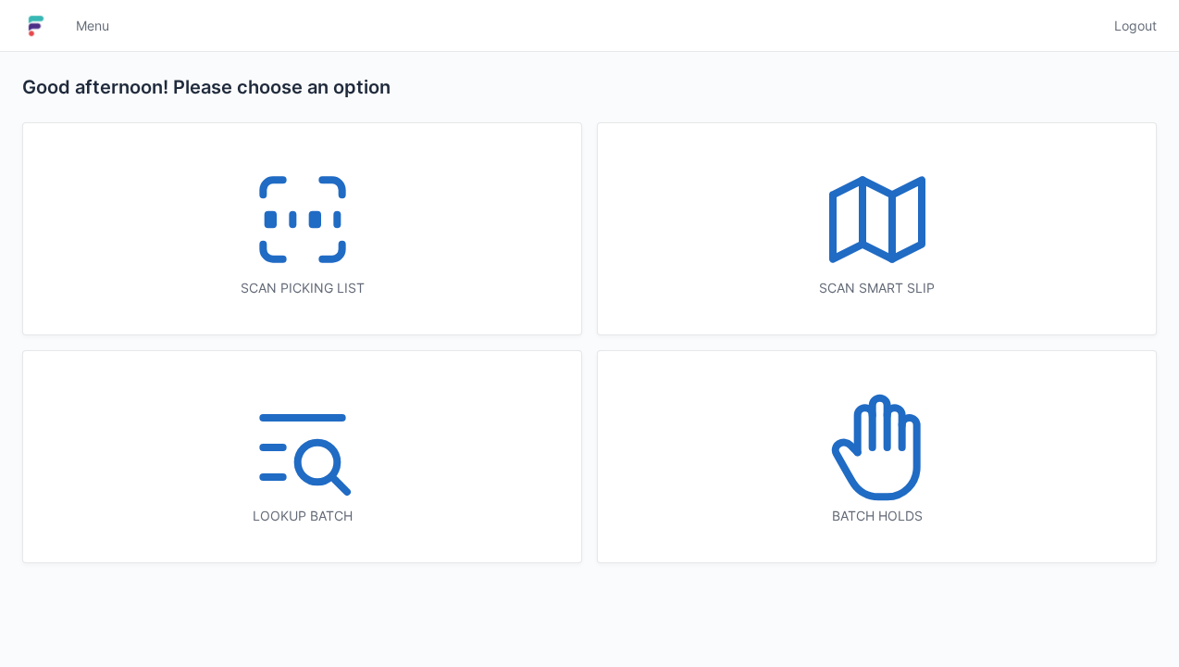
click at [326, 215] on icon at bounding box center [302, 219] width 118 height 118
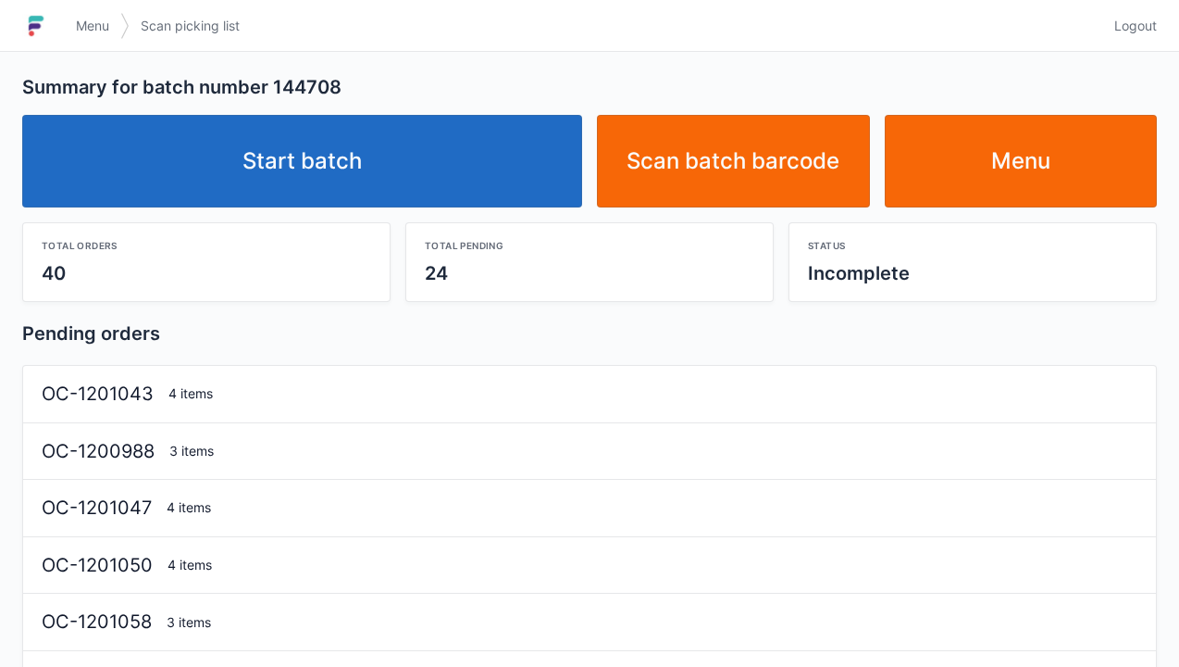
click at [468, 193] on link "Start batch" at bounding box center [302, 161] width 560 height 93
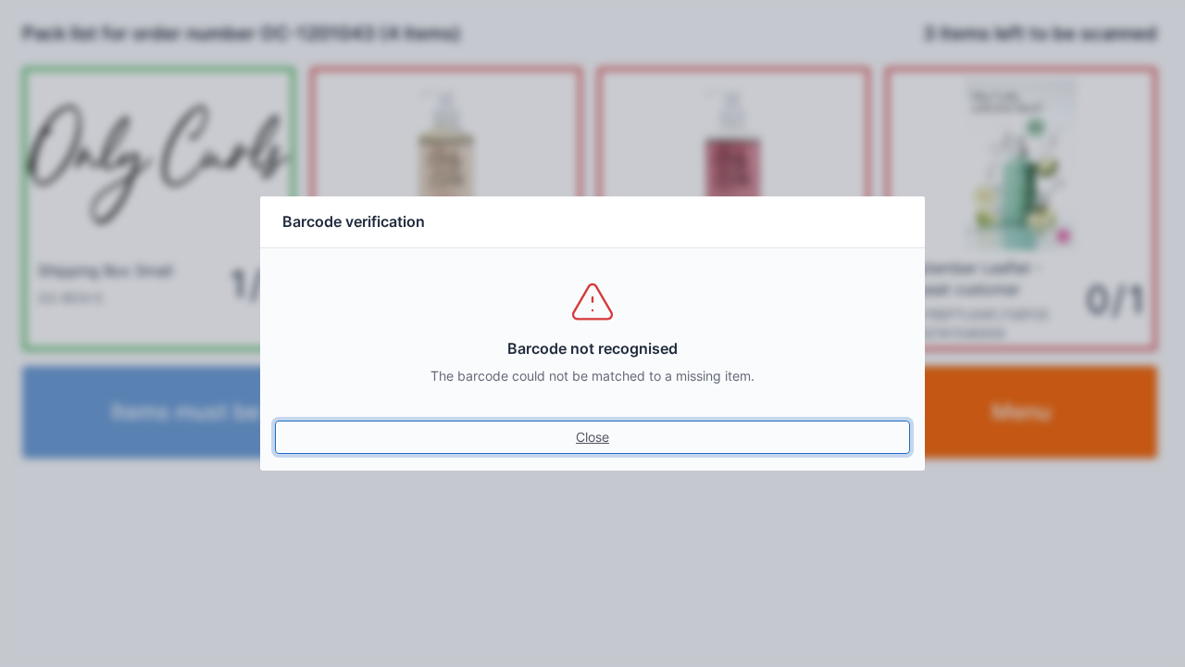
click at [605, 436] on link "Close" at bounding box center [592, 436] width 635 height 33
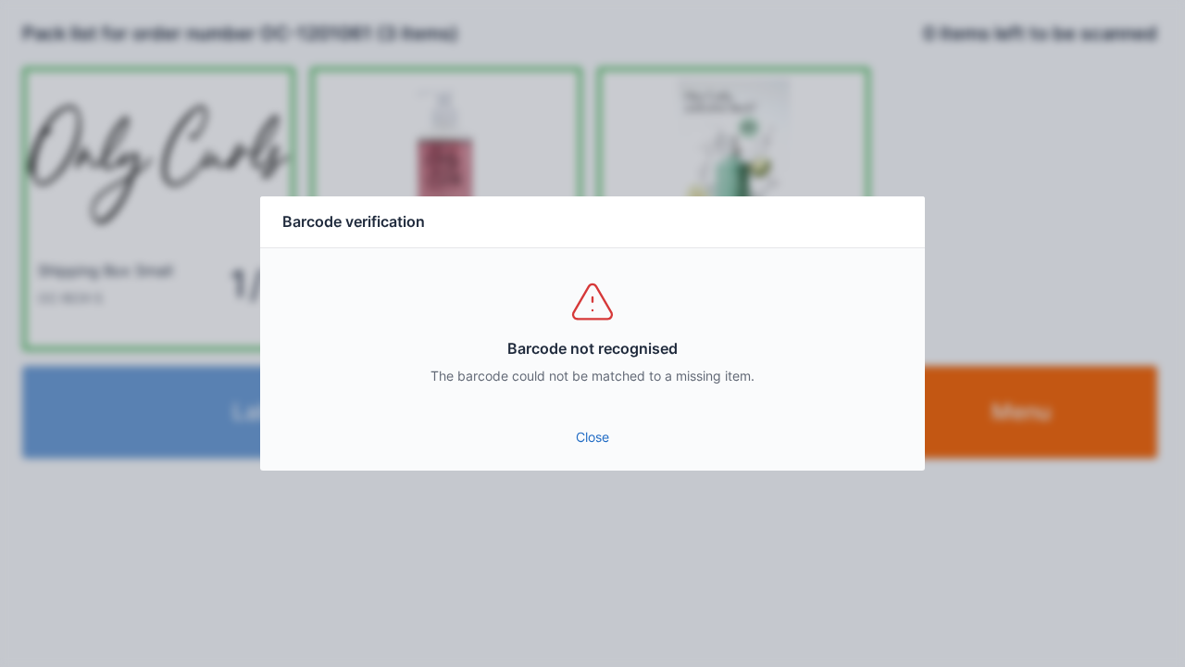
click at [603, 440] on link "Close" at bounding box center [592, 436] width 635 height 33
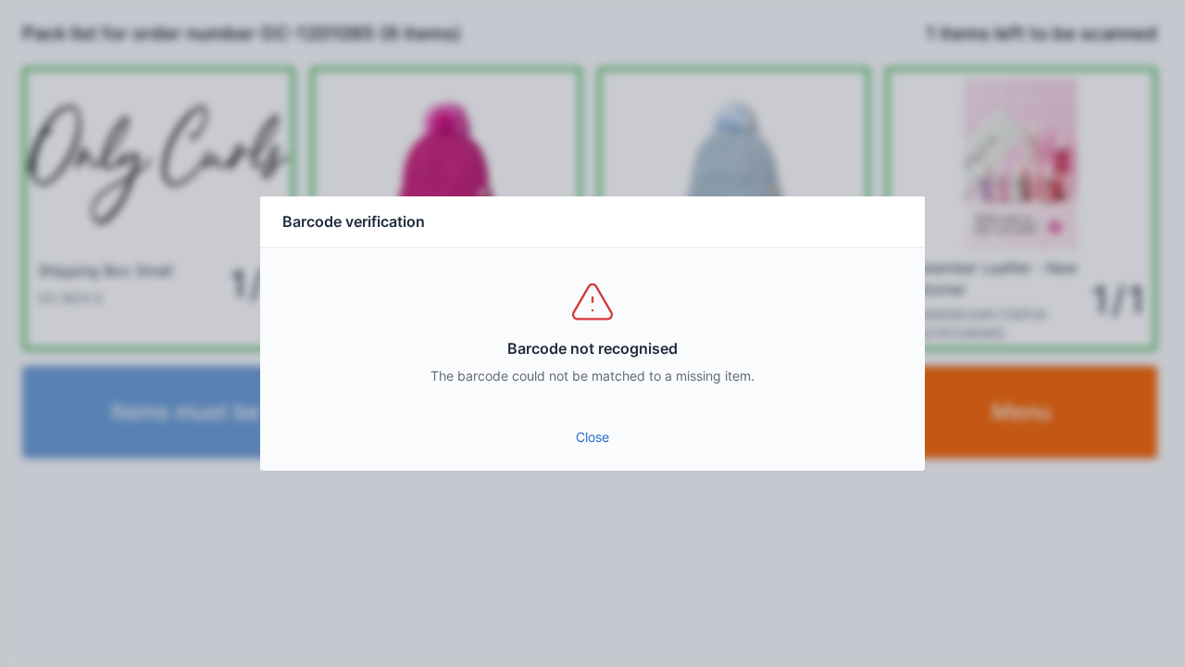
click at [595, 449] on link "Close" at bounding box center [592, 436] width 635 height 33
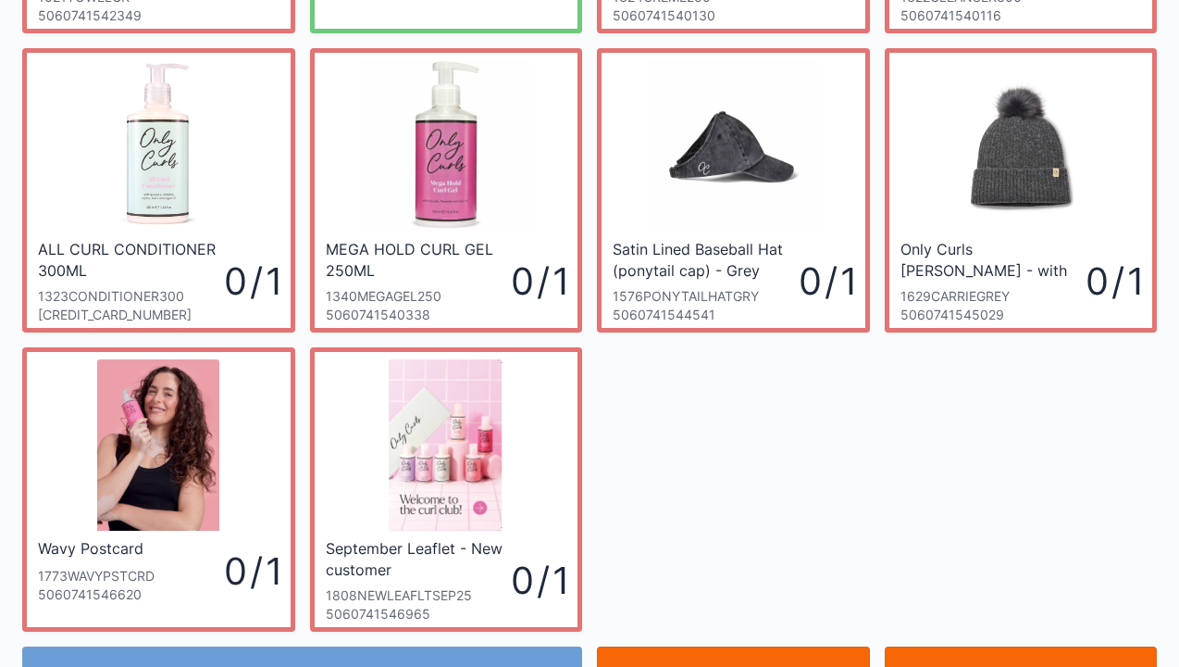
scroll to position [406, 0]
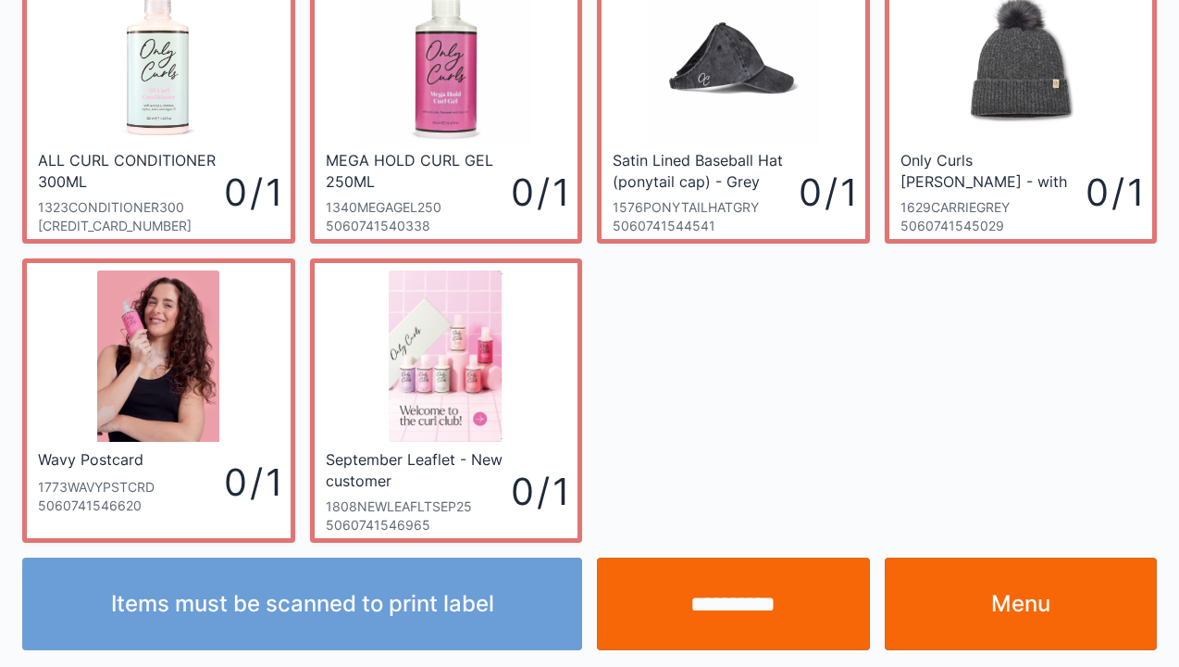
click at [1023, 597] on link "Menu" at bounding box center [1021, 603] width 273 height 93
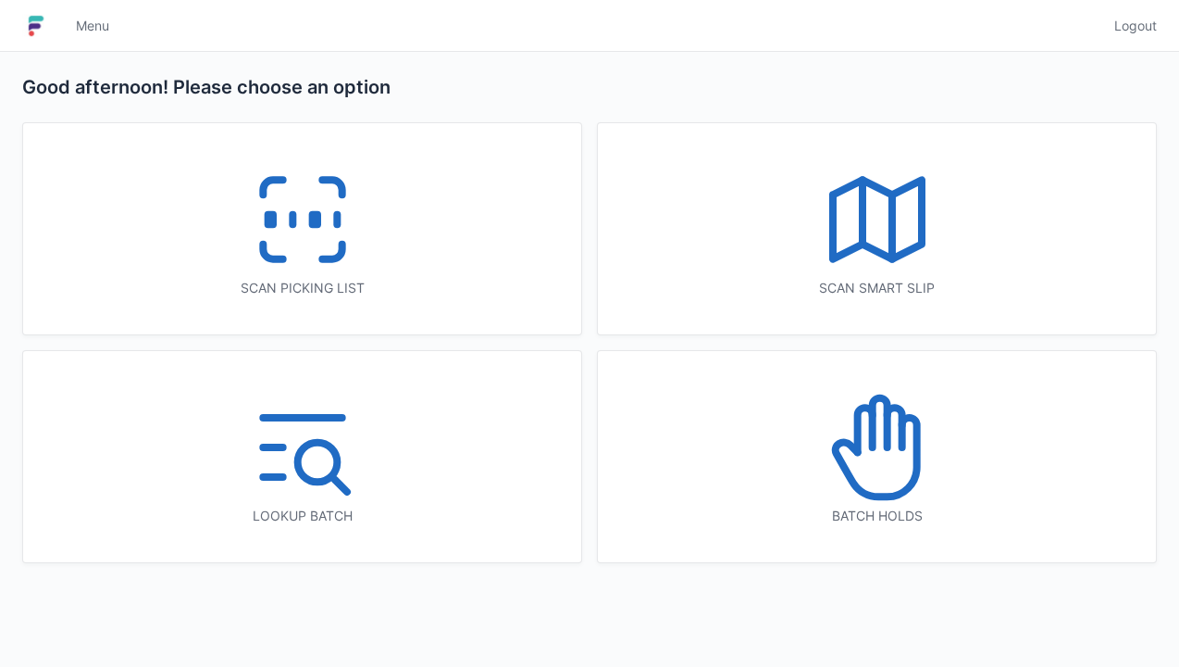
click at [301, 237] on icon at bounding box center [302, 219] width 118 height 118
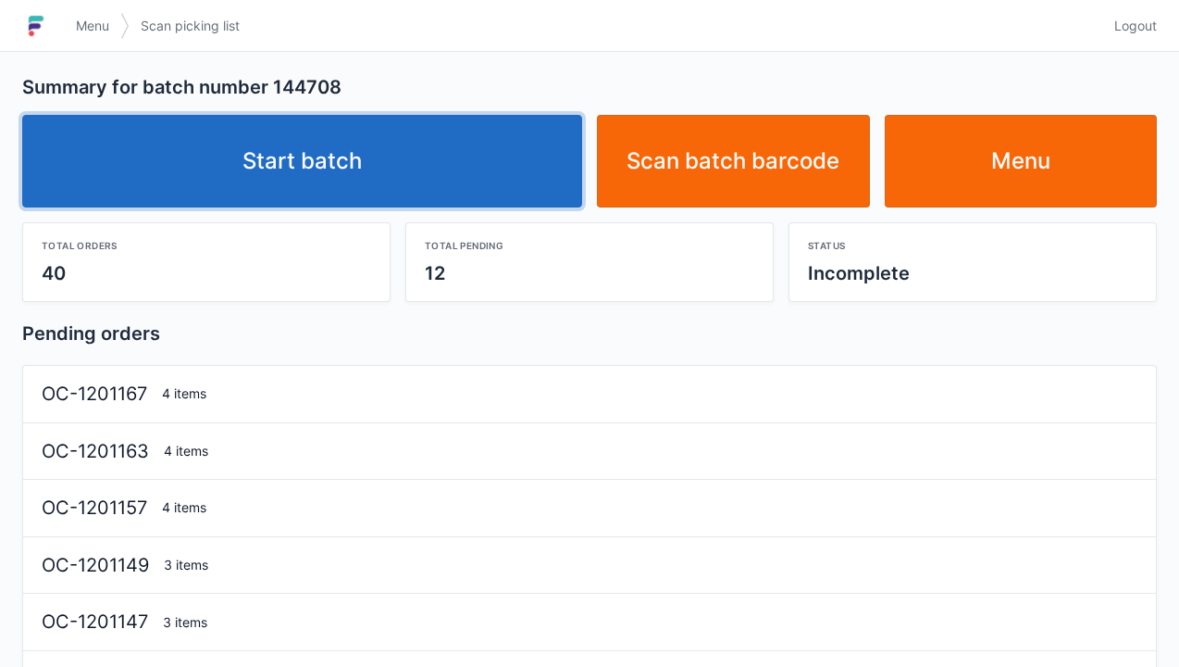
click at [448, 168] on link "Start batch" at bounding box center [302, 161] width 560 height 93
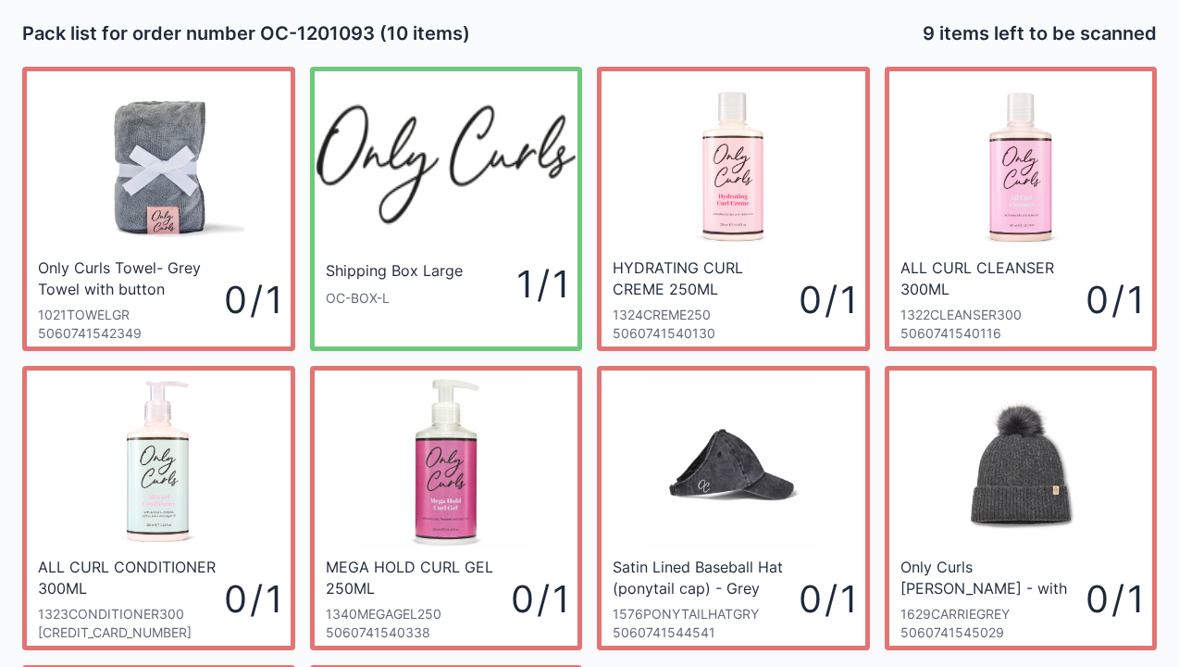
scroll to position [406, 0]
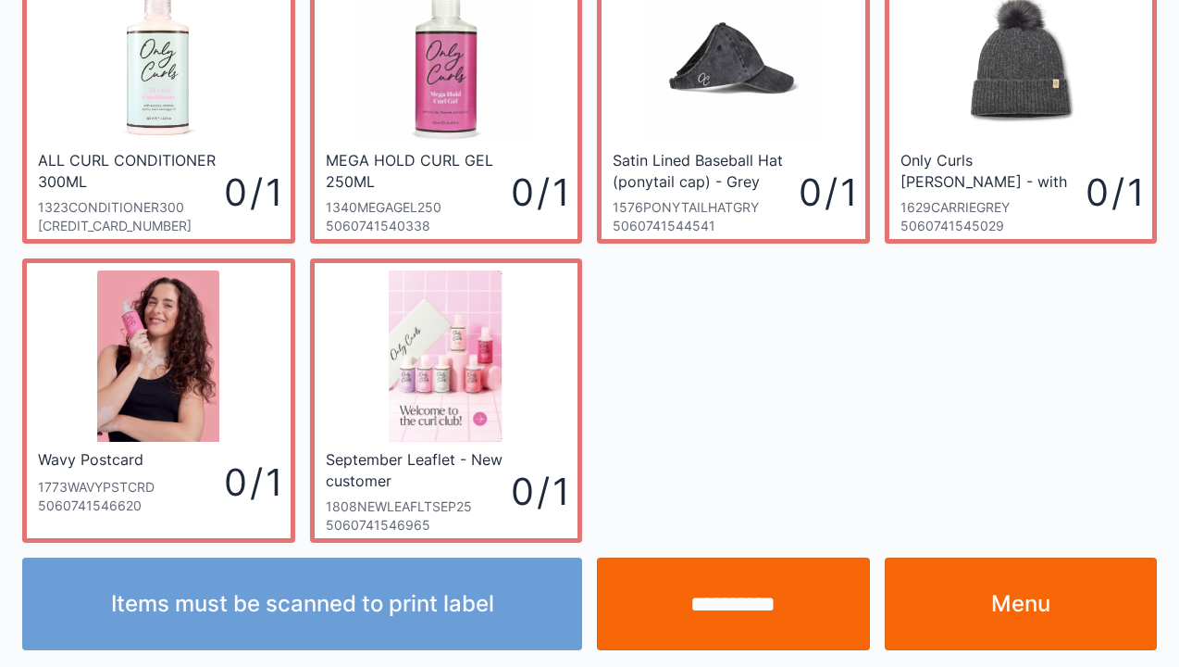
click at [1032, 590] on link "Menu" at bounding box center [1021, 603] width 273 height 93
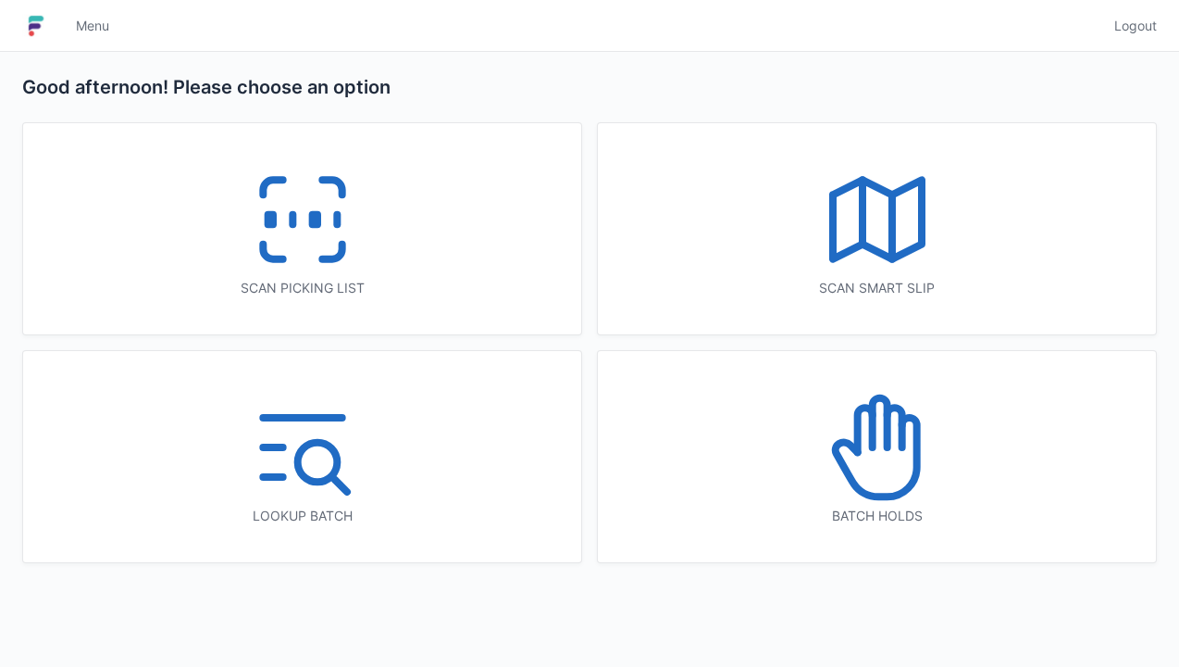
click at [879, 416] on icon at bounding box center [877, 447] width 118 height 118
